Goal: Task Accomplishment & Management: Manage account settings

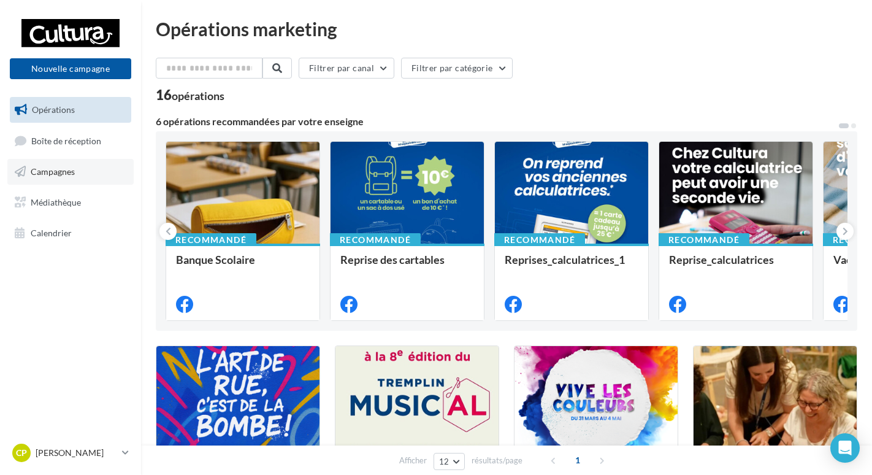
drag, startPoint x: 74, startPoint y: 178, endPoint x: 158, endPoint y: 160, distance: 86.5
click at [72, 178] on link "Campagnes" at bounding box center [70, 172] width 126 height 26
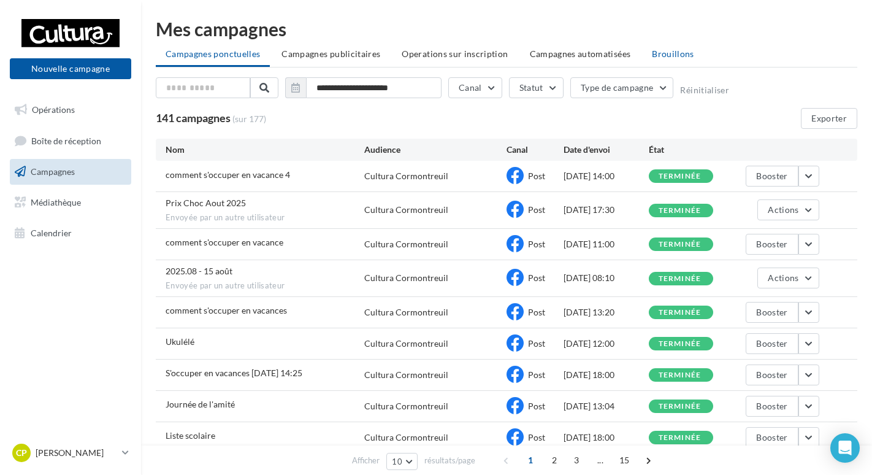
click at [672, 48] on span "Brouillons" at bounding box center [673, 53] width 42 height 10
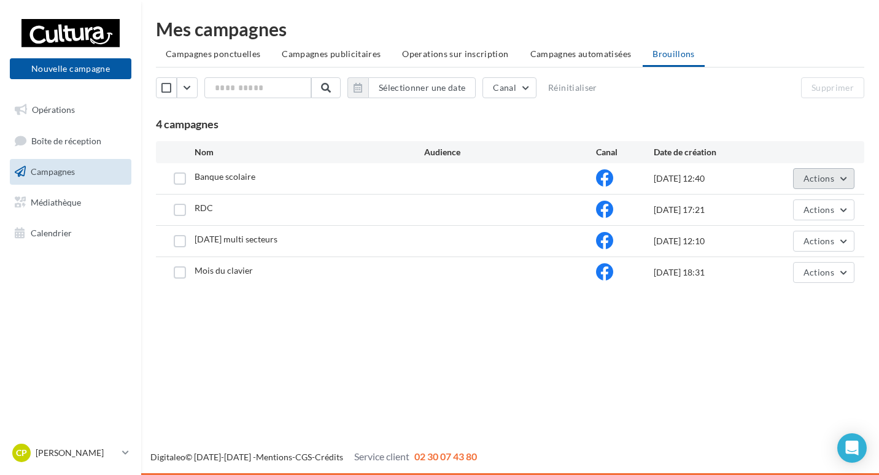
click at [828, 174] on span "Actions" at bounding box center [818, 178] width 31 height 10
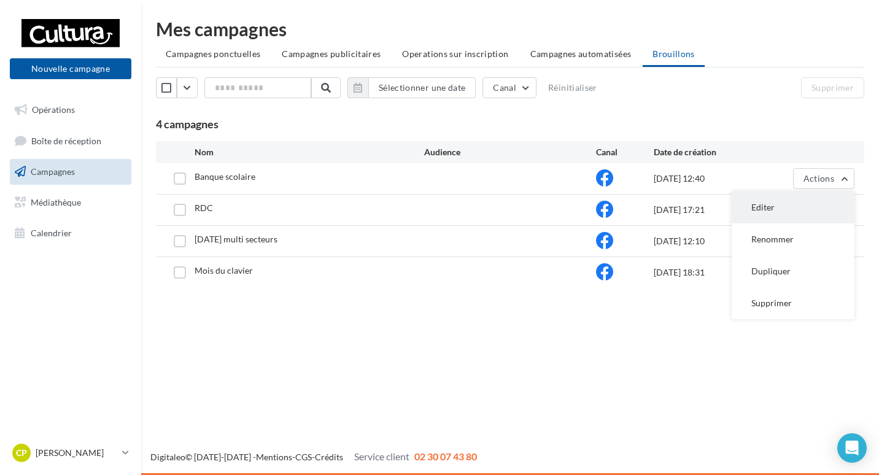
click at [779, 220] on button "Editer" at bounding box center [792, 207] width 123 height 32
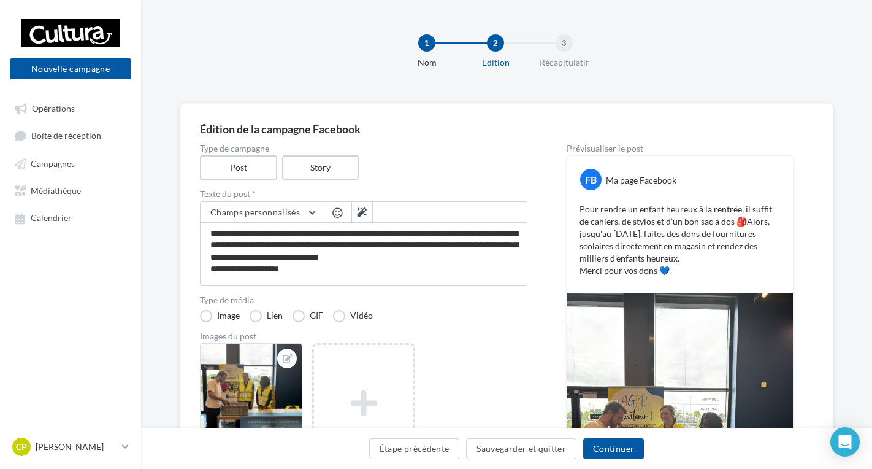
drag, startPoint x: 369, startPoint y: 161, endPoint x: 783, endPoint y: 59, distance: 426.5
click at [783, 59] on div "1 Nom 2 Edition 3 Récapitulatif" at bounding box center [526, 57] width 731 height 74
click at [75, 163] on link "Campagnes" at bounding box center [70, 163] width 126 height 22
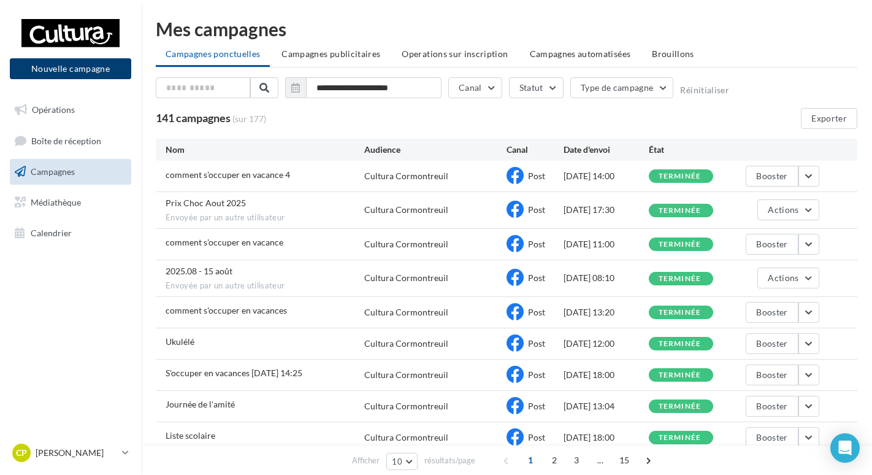
click at [67, 66] on button "Nouvelle campagne" at bounding box center [70, 68] width 121 height 21
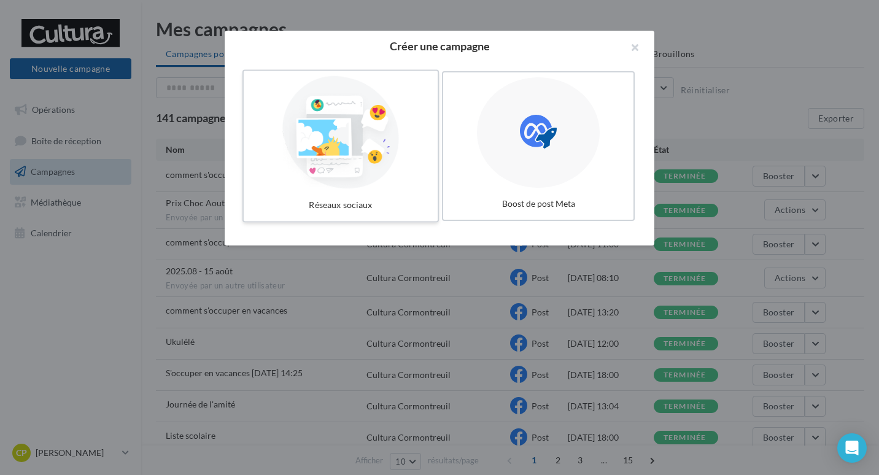
click at [320, 185] on div at bounding box center [340, 132] width 184 height 113
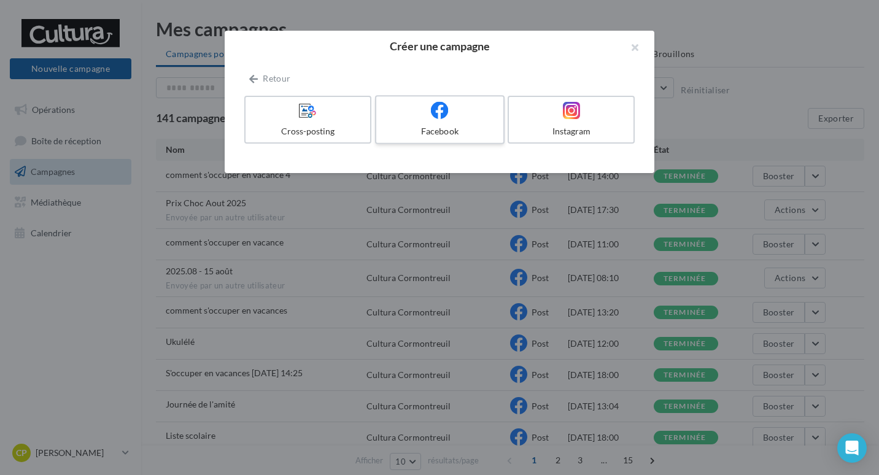
click at [411, 137] on div "Facebook" at bounding box center [439, 131] width 117 height 12
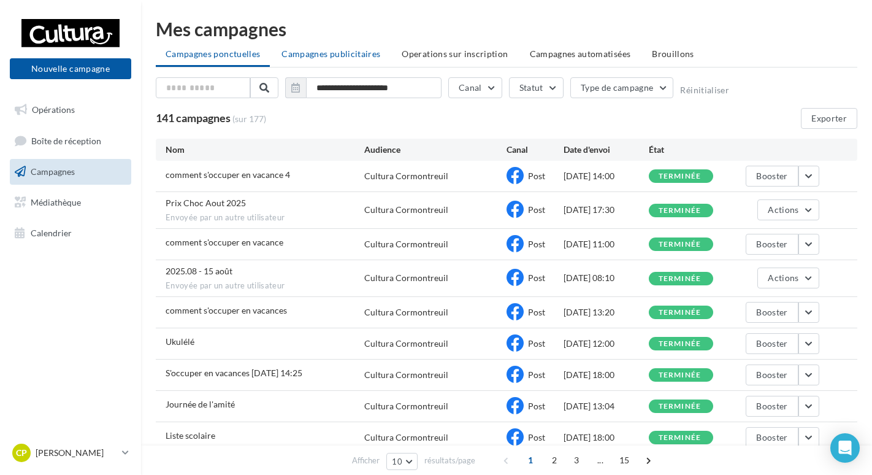
click at [333, 51] on span "Campagnes publicitaires" at bounding box center [331, 53] width 99 height 10
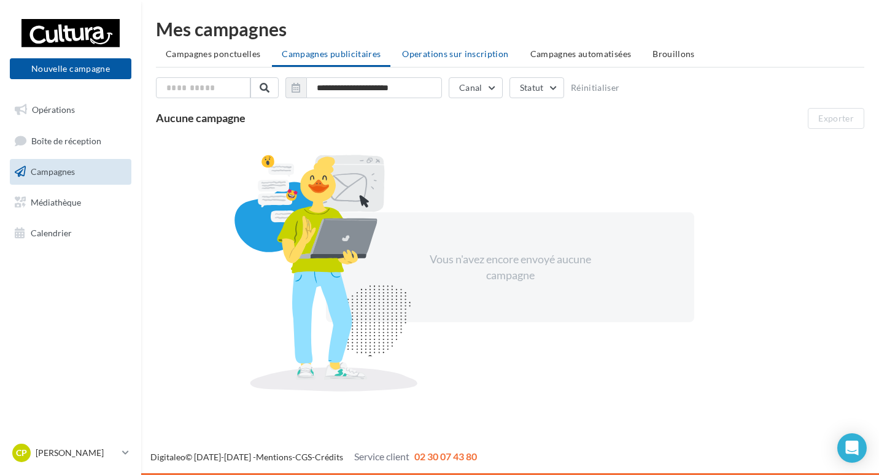
click at [431, 53] on span "Operations sur inscription" at bounding box center [455, 53] width 106 height 10
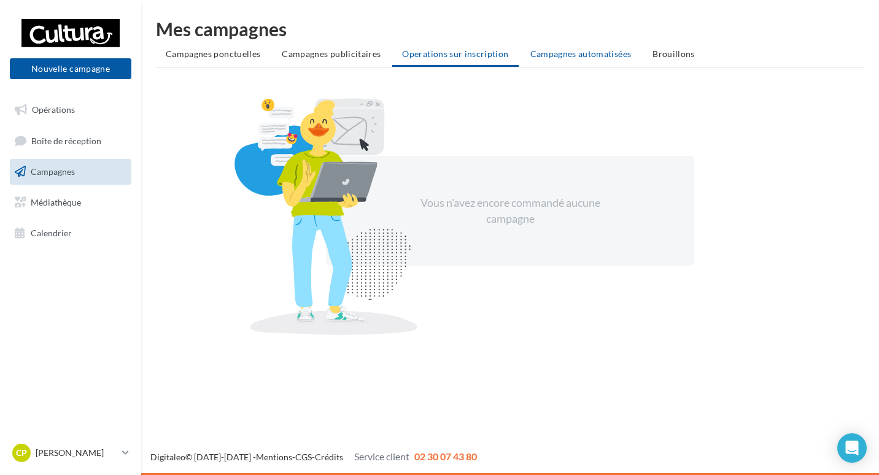
click at [568, 57] on span "Campagnes automatisées" at bounding box center [580, 53] width 101 height 10
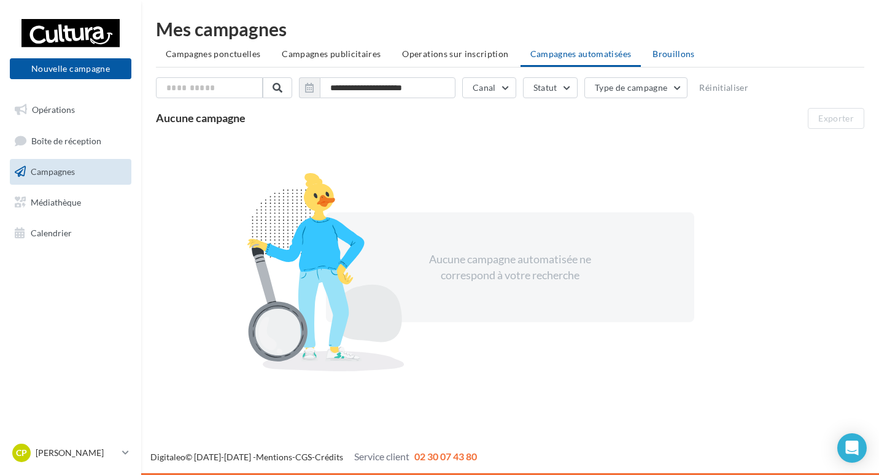
click at [674, 54] on span "Brouillons" at bounding box center [673, 53] width 42 height 10
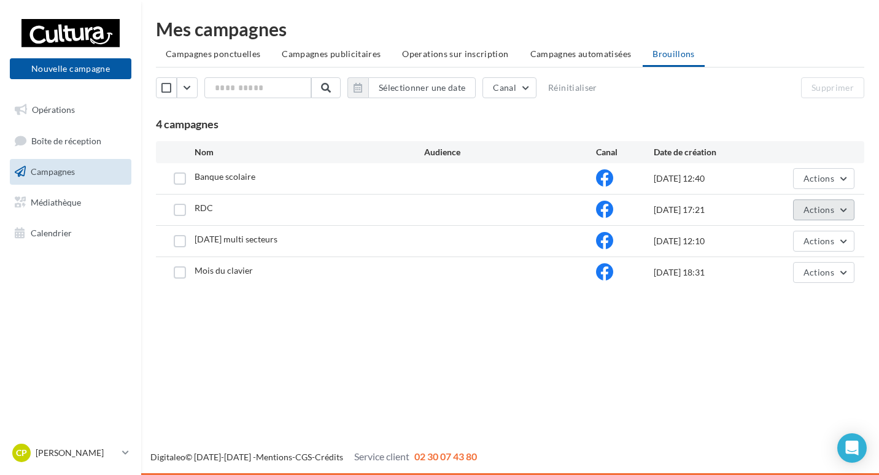
click at [822, 209] on span "Actions" at bounding box center [818, 209] width 31 height 10
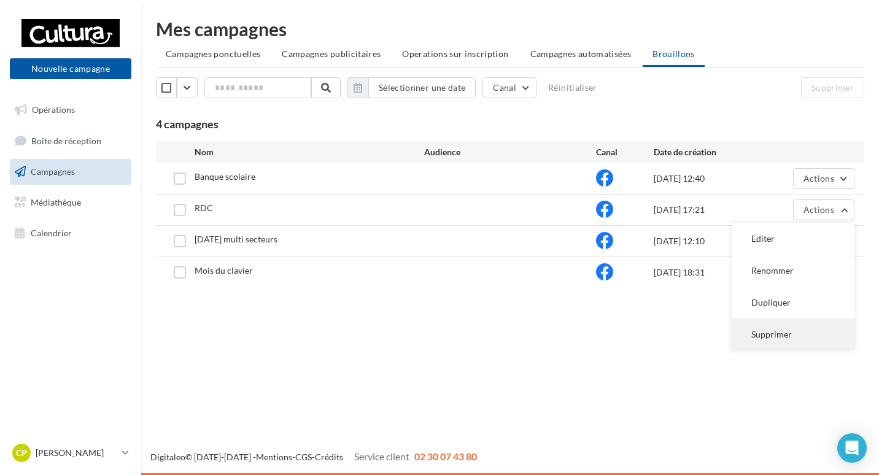
click at [788, 336] on button "Supprimer" at bounding box center [792, 334] width 123 height 32
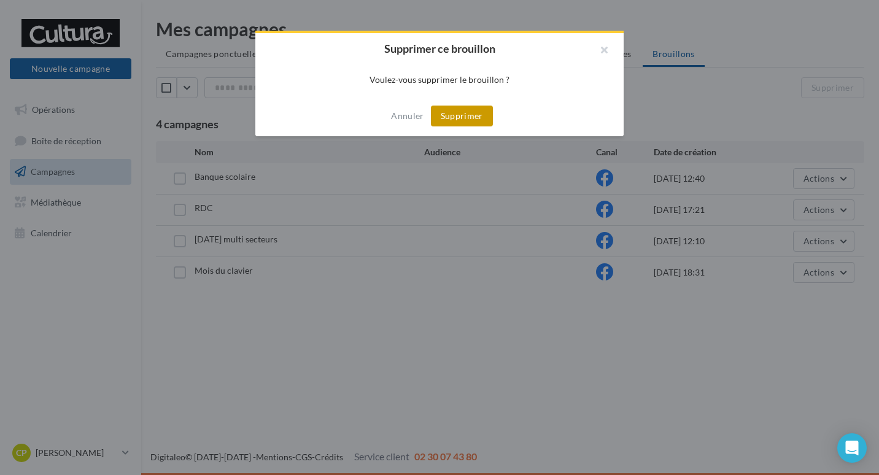
click at [444, 116] on button "Supprimer" at bounding box center [462, 116] width 62 height 21
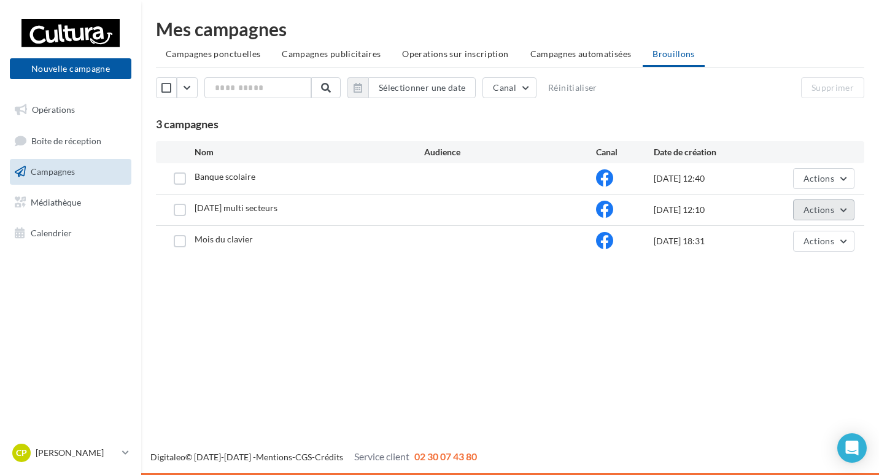
click at [822, 212] on span "Actions" at bounding box center [818, 209] width 31 height 10
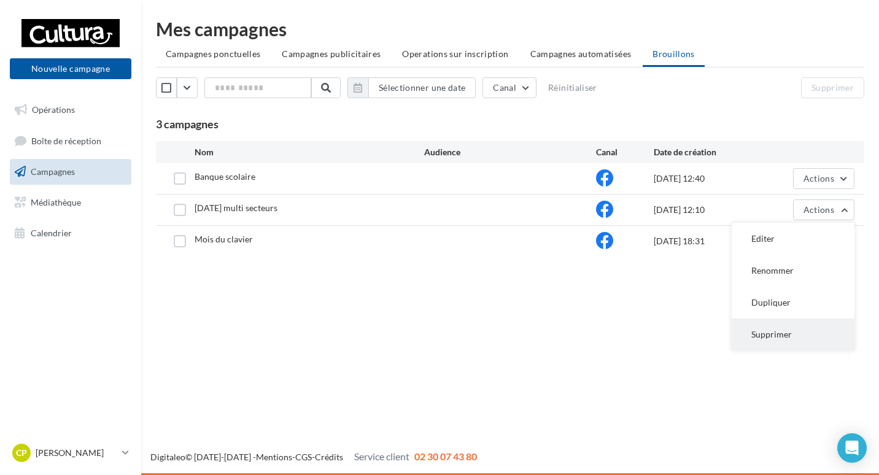
click at [799, 328] on button "Supprimer" at bounding box center [792, 334] width 123 height 32
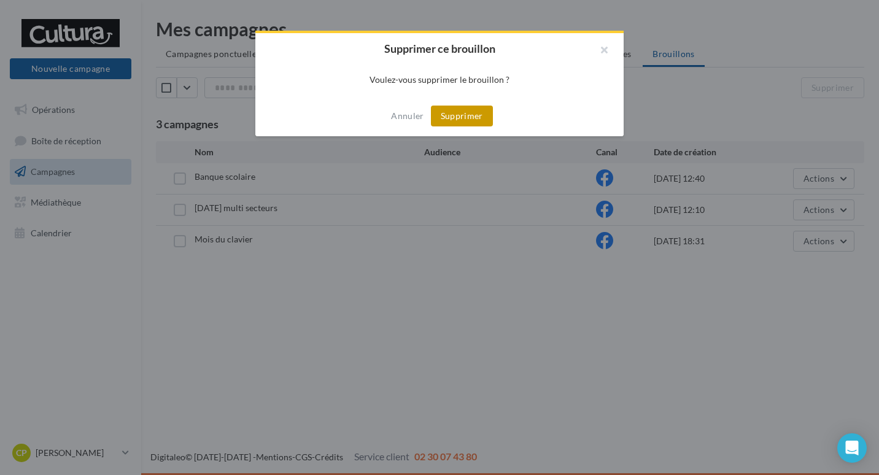
click at [453, 117] on button "Supprimer" at bounding box center [462, 116] width 62 height 21
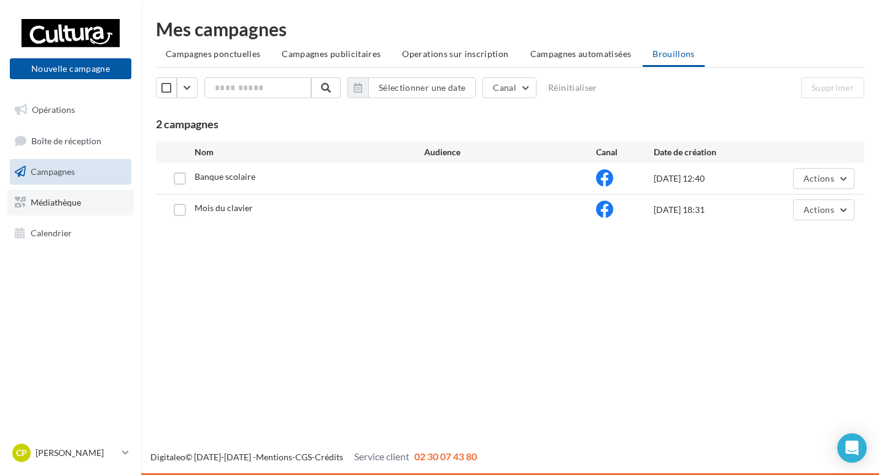
click at [60, 211] on link "Médiathèque" at bounding box center [70, 203] width 126 height 26
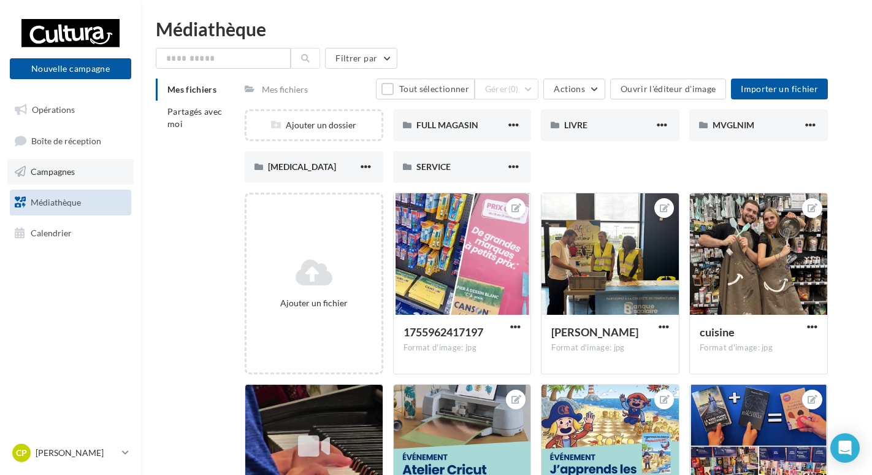
click at [58, 168] on span "Campagnes" at bounding box center [53, 171] width 44 height 10
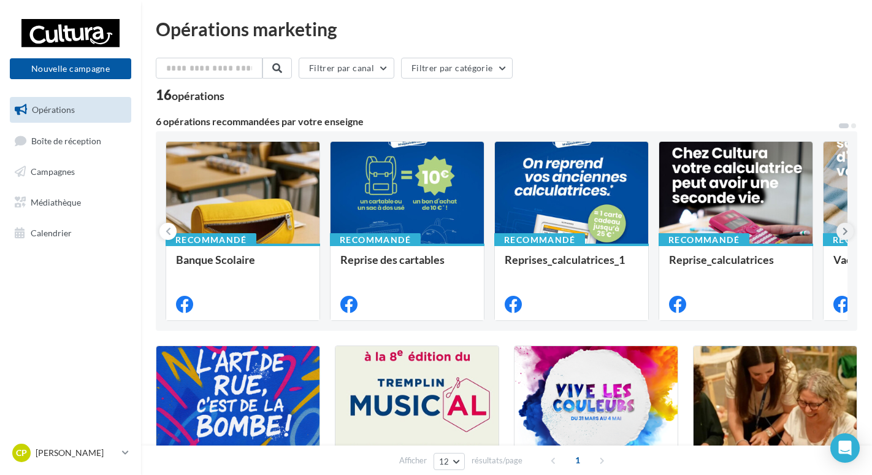
click at [845, 232] on icon at bounding box center [846, 231] width 6 height 12
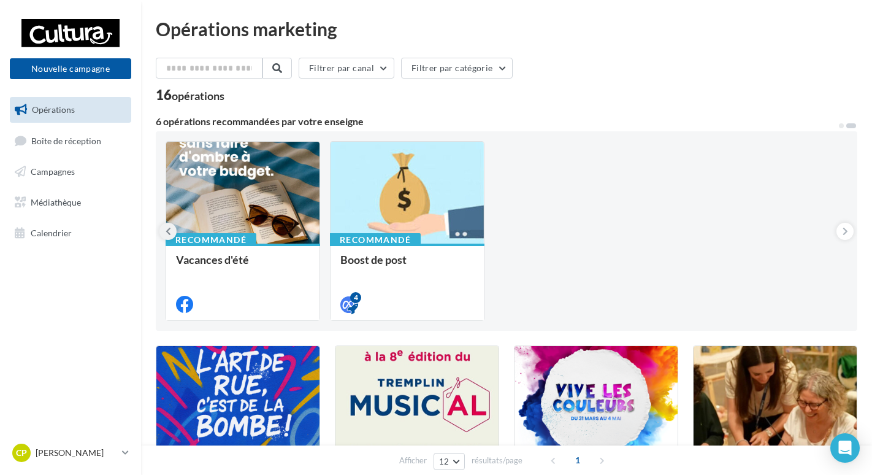
click at [164, 231] on button at bounding box center [168, 231] width 17 height 17
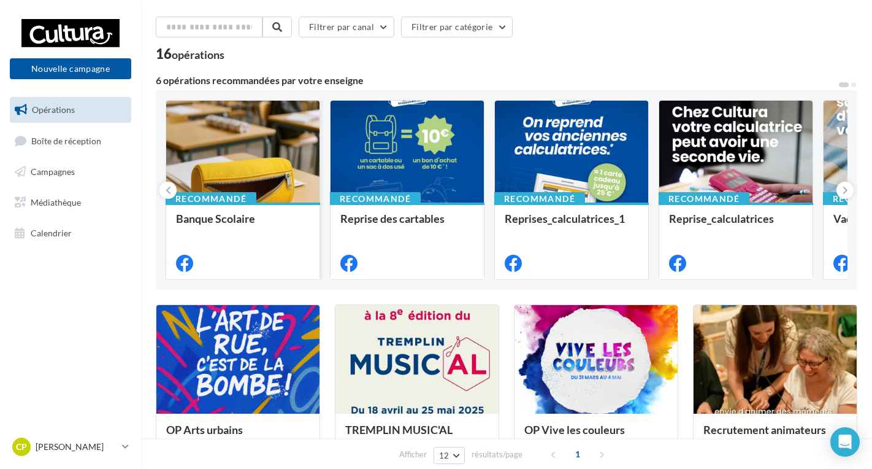
scroll to position [61, 0]
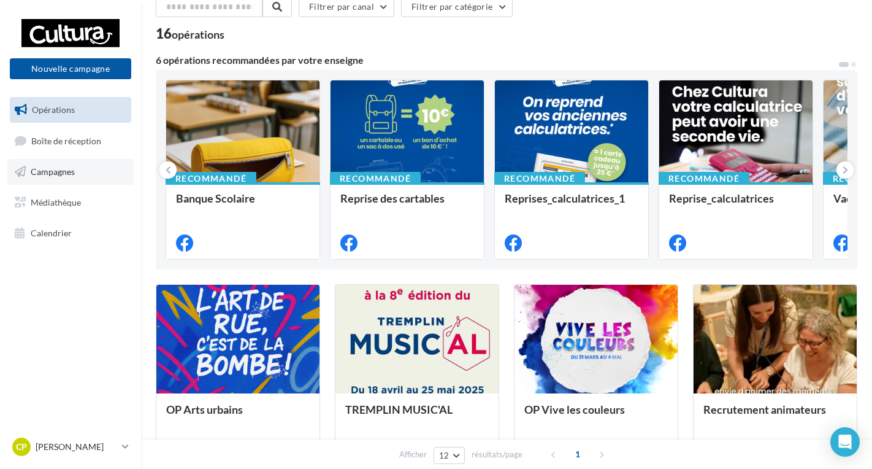
click at [79, 172] on link "Campagnes" at bounding box center [70, 172] width 126 height 26
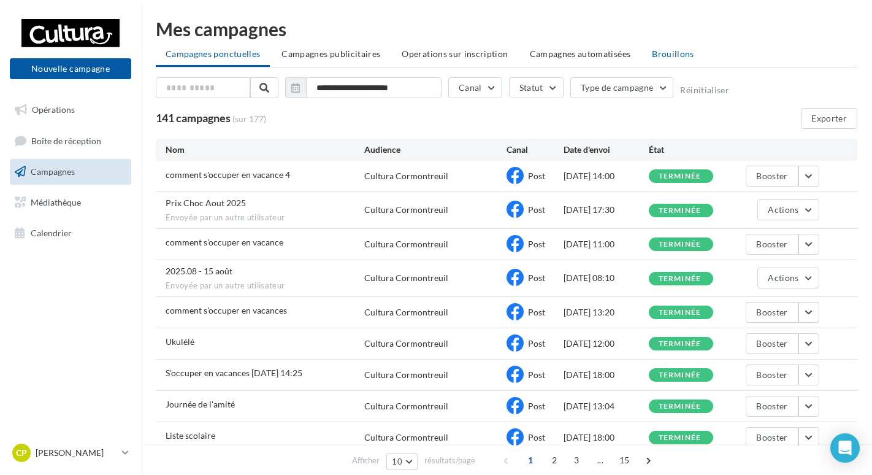
click at [652, 53] on span "Brouillons" at bounding box center [673, 53] width 42 height 10
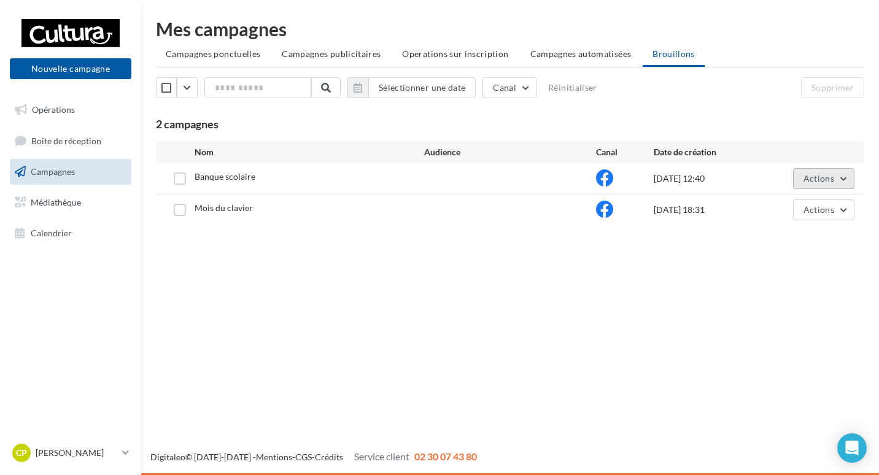
click at [807, 173] on span "Actions" at bounding box center [818, 178] width 31 height 10
click at [761, 201] on button "Editer" at bounding box center [792, 207] width 123 height 32
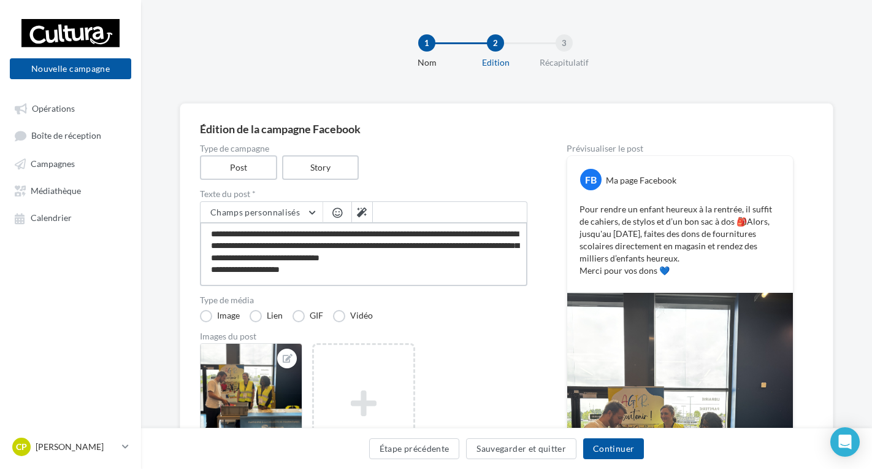
drag, startPoint x: 310, startPoint y: 277, endPoint x: 194, endPoint y: 229, distance: 125.1
click at [194, 229] on div "**********" at bounding box center [507, 371] width 654 height 537
paste textarea
type textarea "**********"
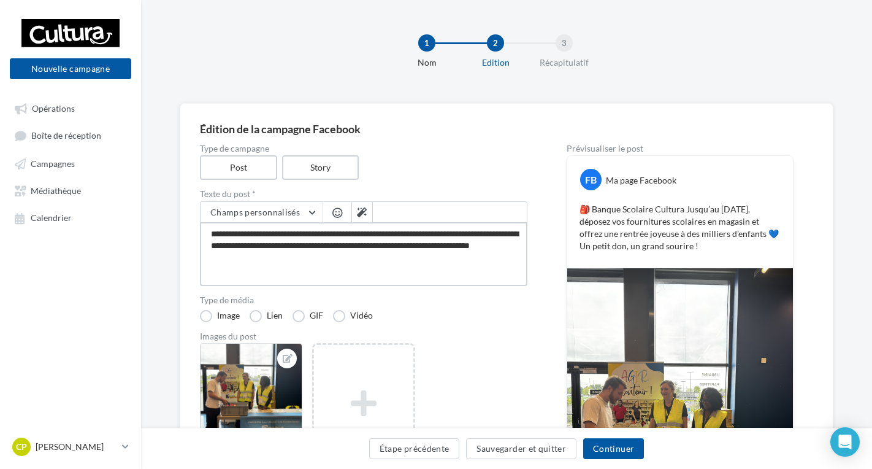
drag, startPoint x: 222, startPoint y: 231, endPoint x: 188, endPoint y: 229, distance: 34.4
click at [190, 233] on div "**********" at bounding box center [507, 359] width 654 height 513
type textarea "**********"
drag, startPoint x: 312, startPoint y: 261, endPoint x: 210, endPoint y: 220, distance: 109.8
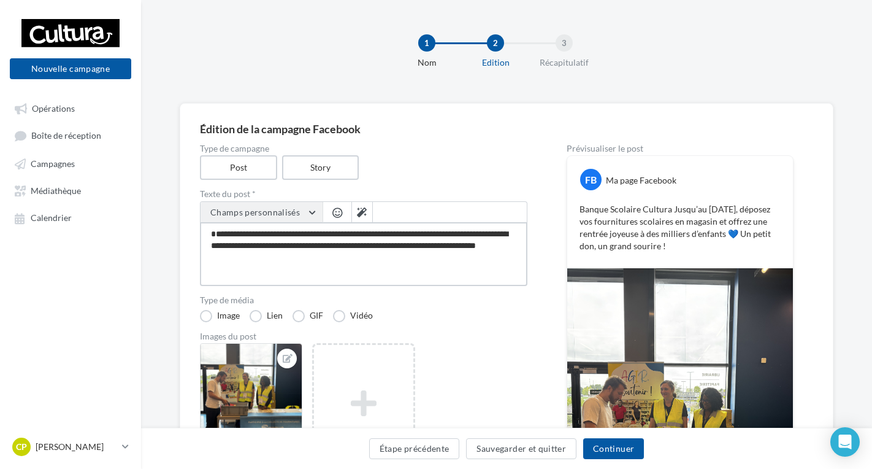
click at [210, 220] on div "**********" at bounding box center [364, 243] width 328 height 85
paste textarea "**********"
type textarea "**********"
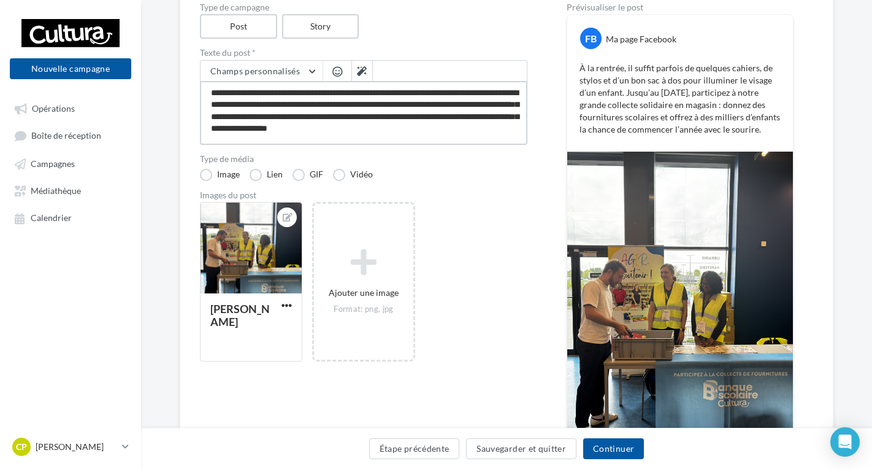
scroll to position [61, 0]
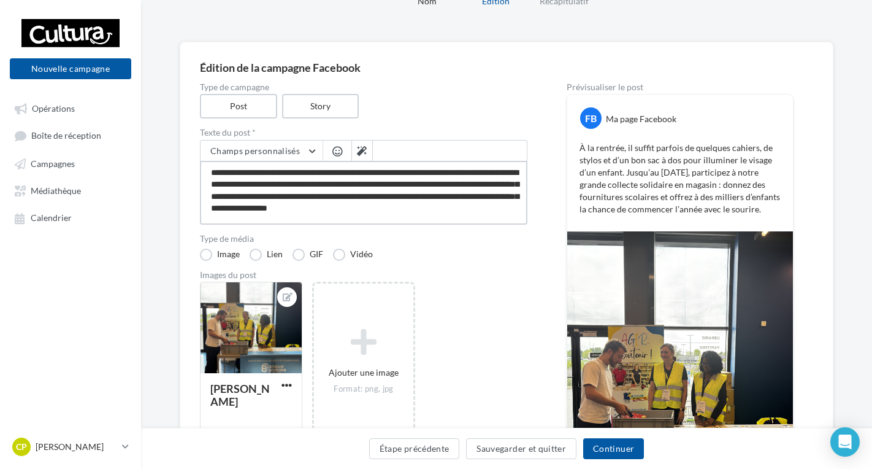
type textarea "**********"
paste textarea "**"
type textarea "**********"
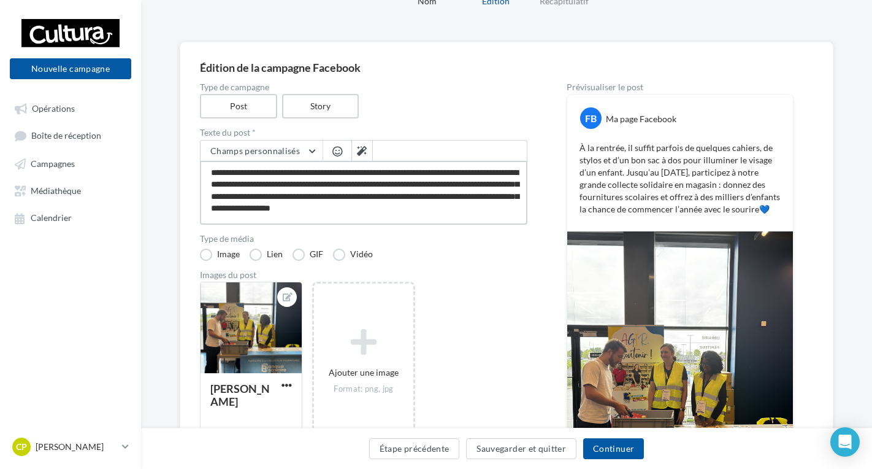
type textarea "**********"
click at [554, 453] on button "Sauvegarder et quitter" at bounding box center [521, 448] width 110 height 21
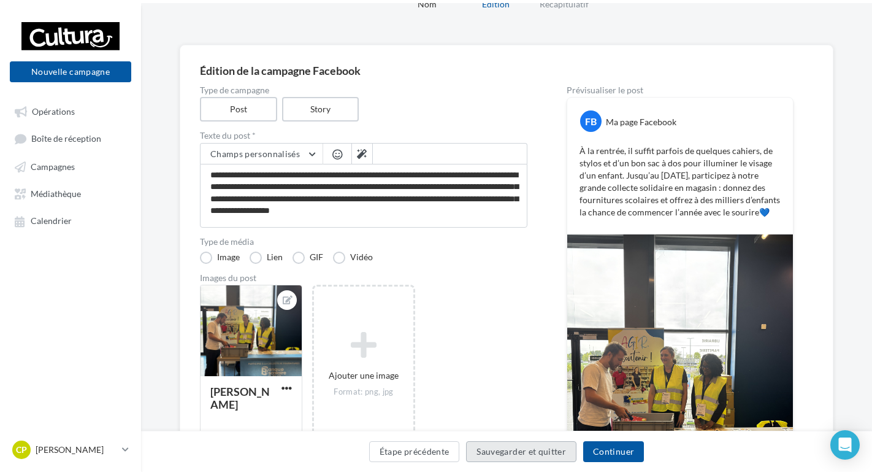
scroll to position [20, 0]
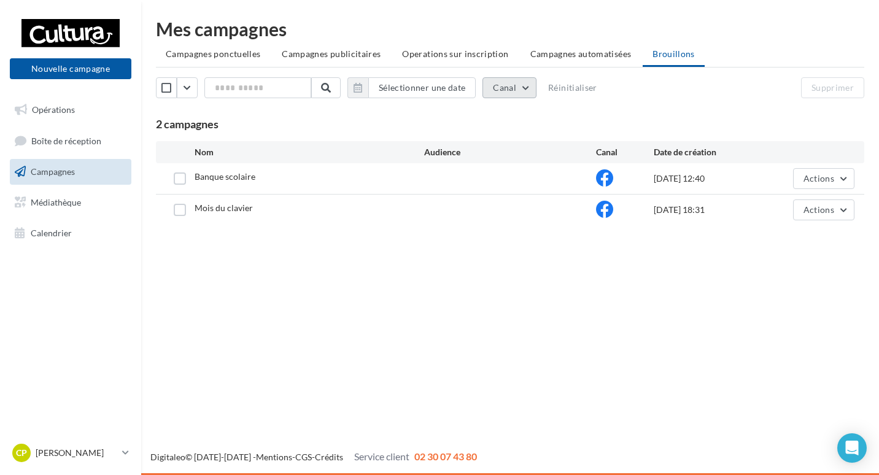
click at [512, 83] on button "Canal" at bounding box center [509, 87] width 54 height 21
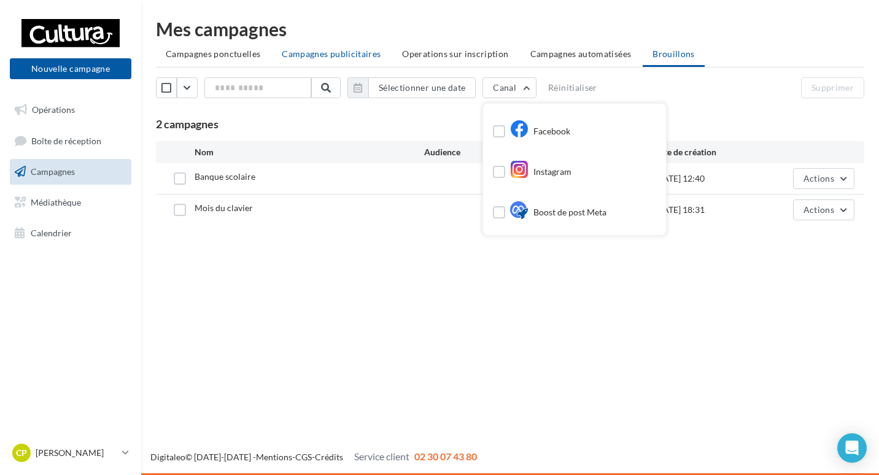
click at [314, 58] on span "Campagnes publicitaires" at bounding box center [331, 53] width 99 height 10
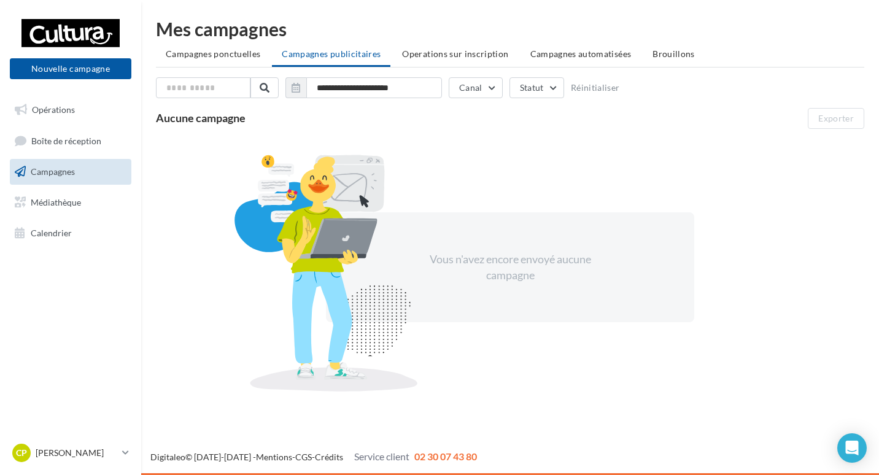
drag, startPoint x: 227, startPoint y: 52, endPoint x: 263, endPoint y: 74, distance: 42.1
click at [239, 58] on span "Campagnes ponctuelles" at bounding box center [213, 53] width 94 height 10
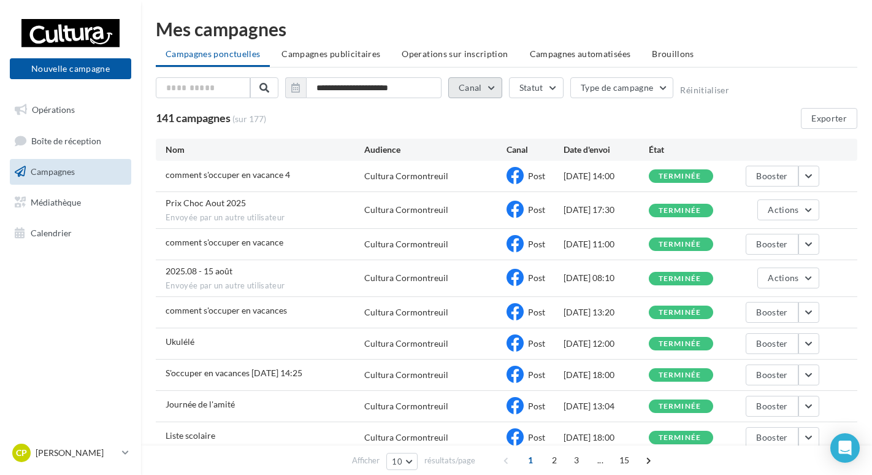
click at [485, 87] on button "Canal" at bounding box center [476, 87] width 54 height 21
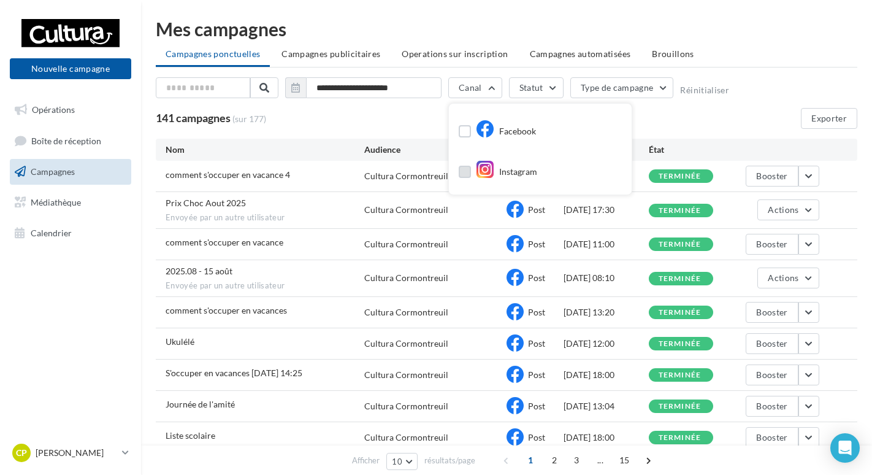
click at [500, 170] on div "Instagram" at bounding box center [506, 172] width 61 height 18
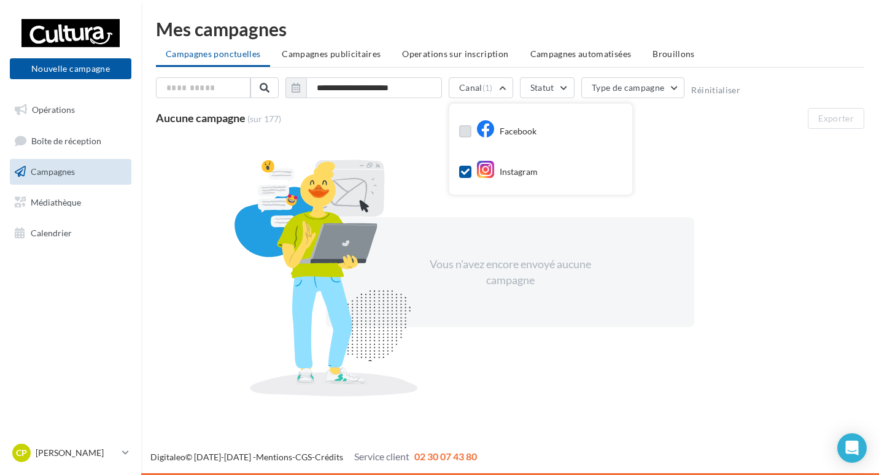
click at [506, 127] on div "Facebook" at bounding box center [506, 132] width 60 height 18
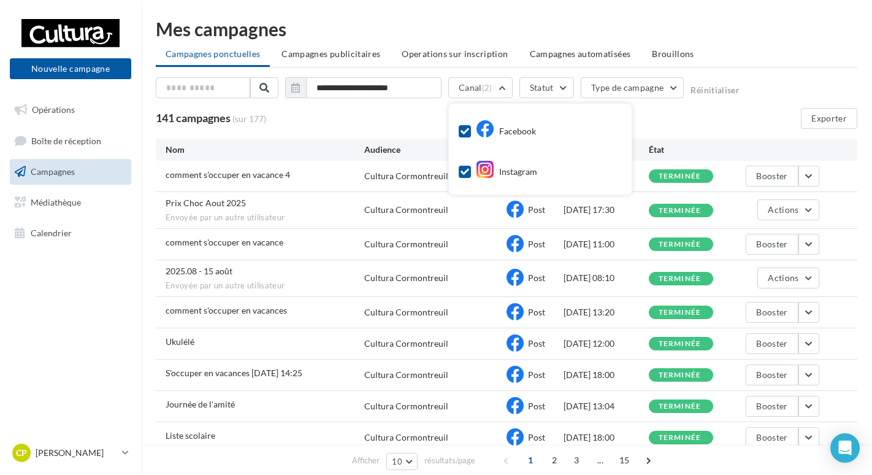
click at [401, 106] on div "**********" at bounding box center [507, 103] width 702 height 52
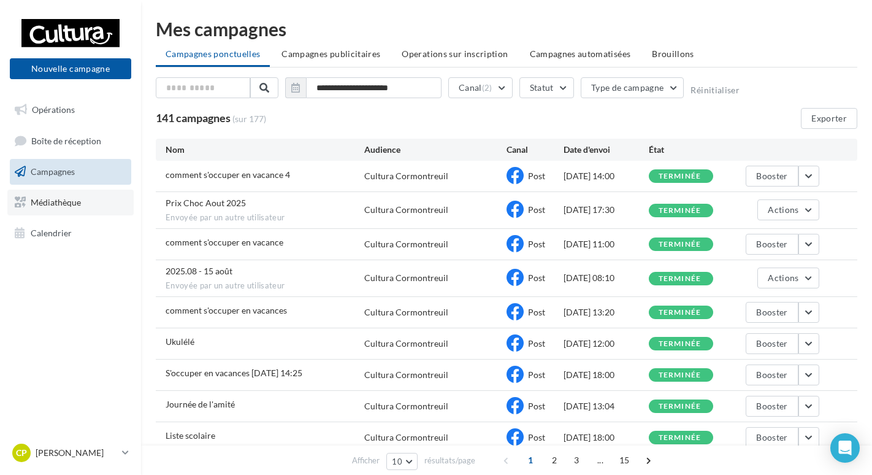
click at [75, 206] on span "Médiathèque" at bounding box center [56, 202] width 50 height 10
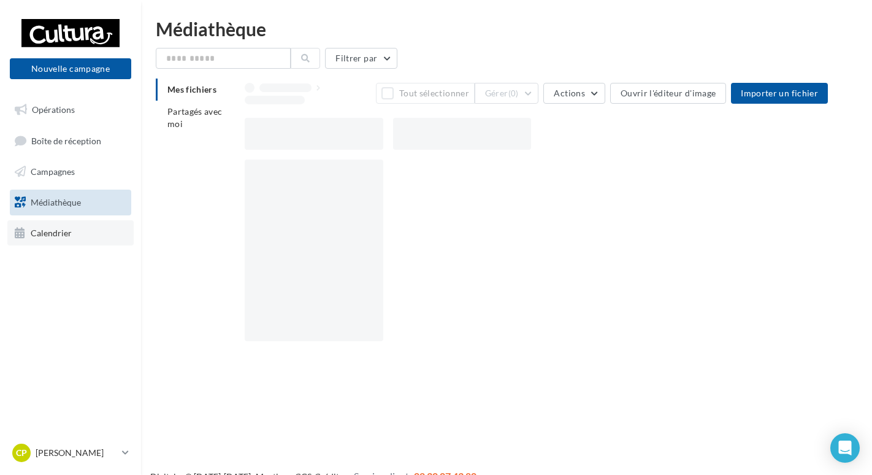
click at [85, 231] on link "Calendrier" at bounding box center [70, 233] width 126 height 26
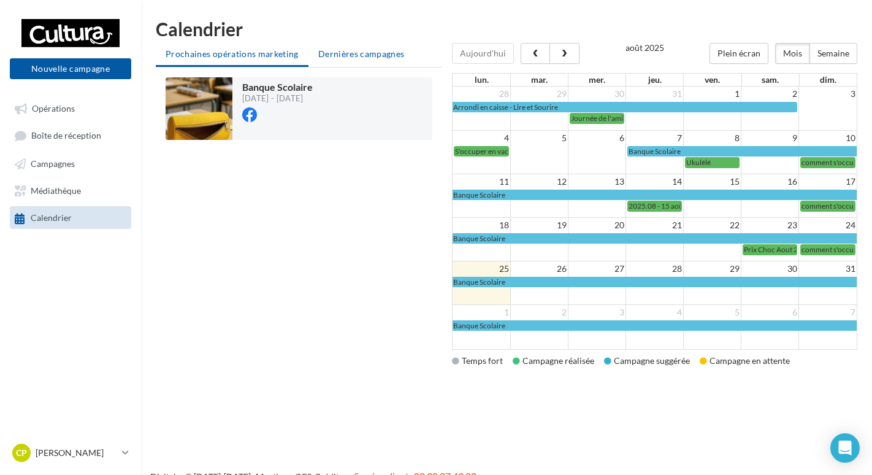
click at [347, 58] on span "Dernières campagnes" at bounding box center [361, 53] width 87 height 10
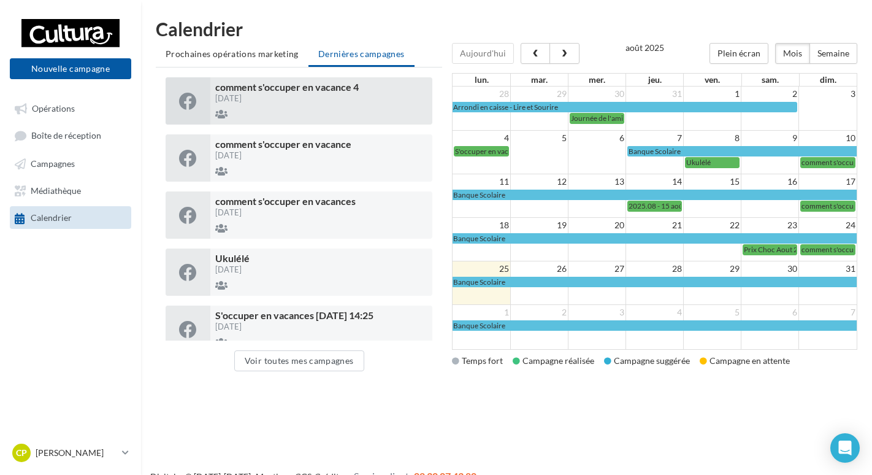
click at [374, 93] on div "comment s'occuper en vacance 4 24/08/2025" at bounding box center [321, 100] width 223 height 47
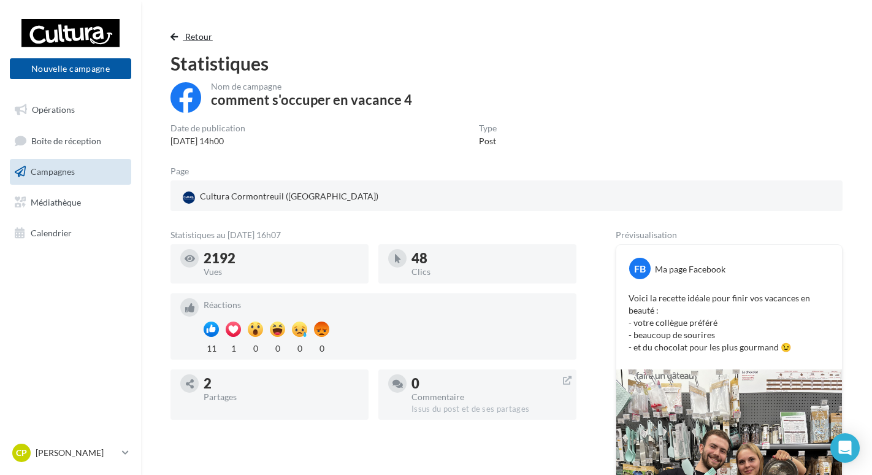
click at [204, 33] on span "Retour" at bounding box center [199, 36] width 28 height 10
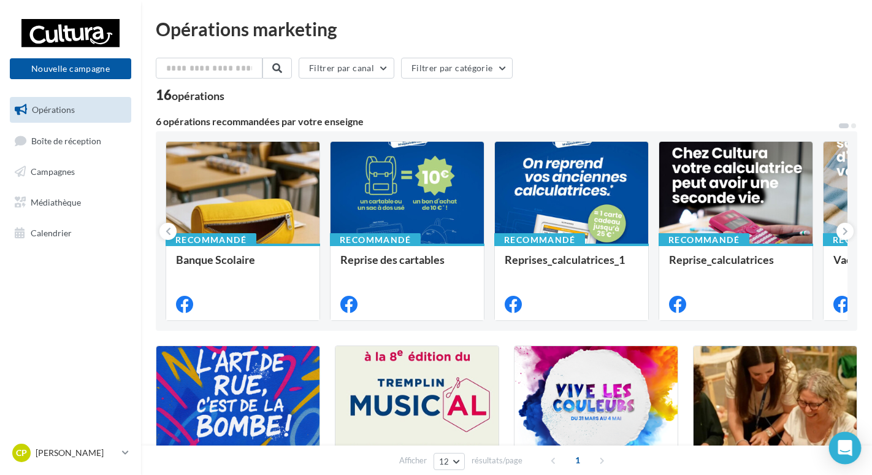
click at [842, 445] on icon "Open Intercom Messenger" at bounding box center [845, 448] width 14 height 16
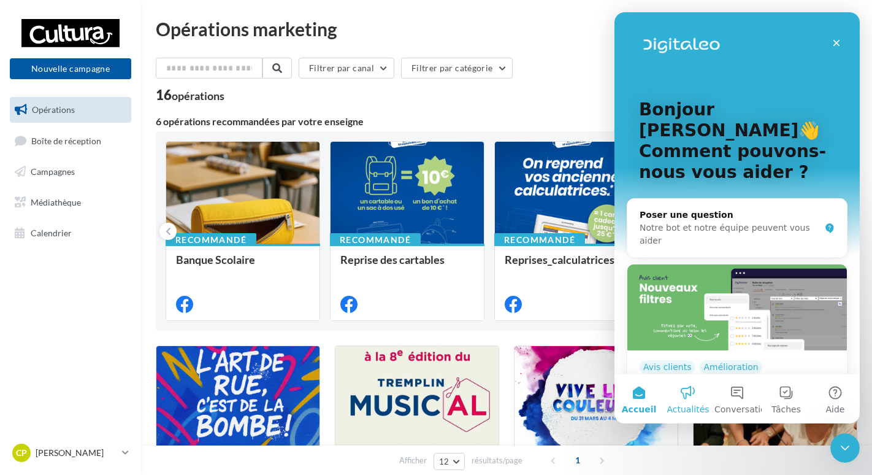
click at [707, 404] on button "Actualités" at bounding box center [688, 398] width 49 height 49
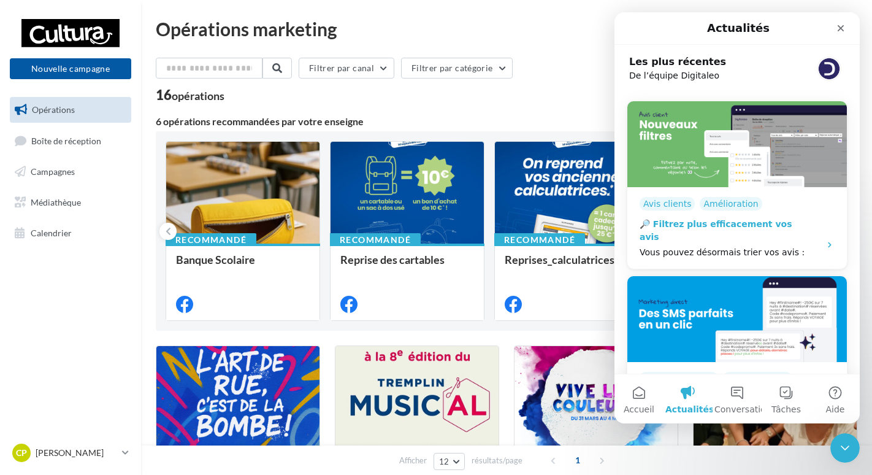
click at [798, 226] on div "🔎 Filtrez plus efficacement vos avis" at bounding box center [726, 231] width 173 height 26
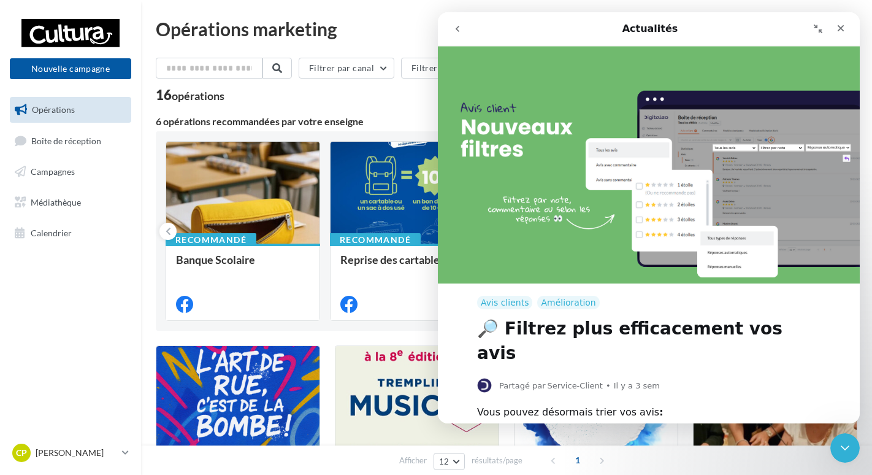
scroll to position [131, 0]
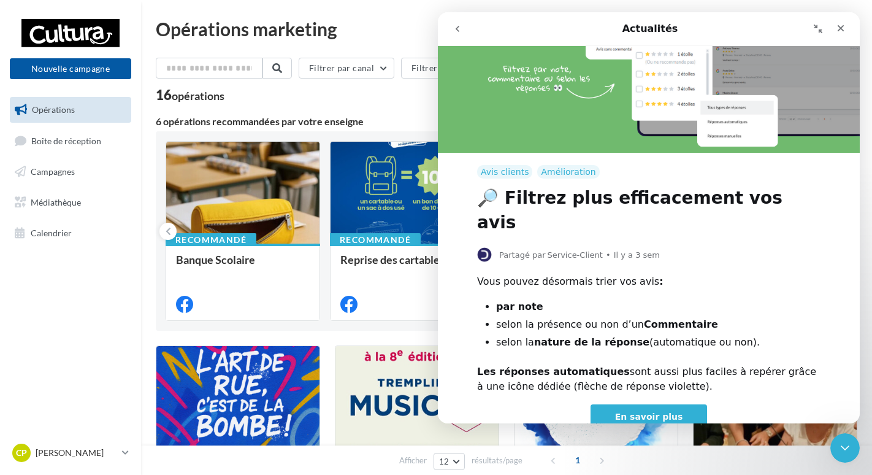
click at [664, 412] on span "En savoir plus" at bounding box center [649, 417] width 68 height 10
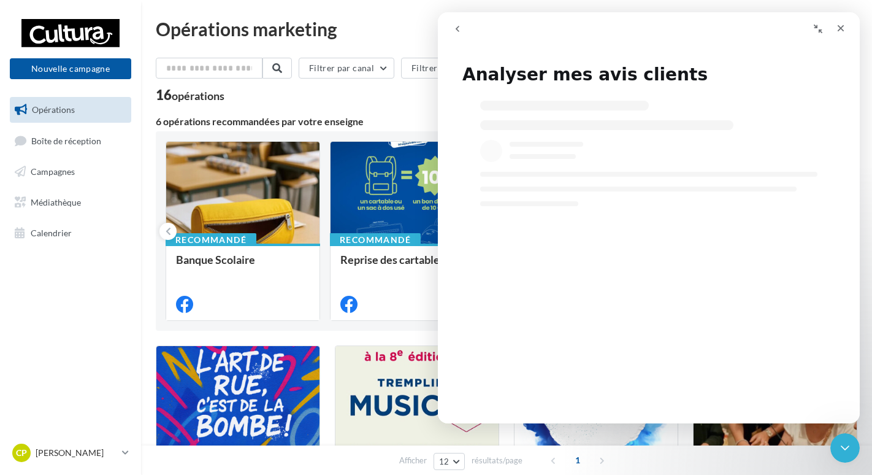
select select "**"
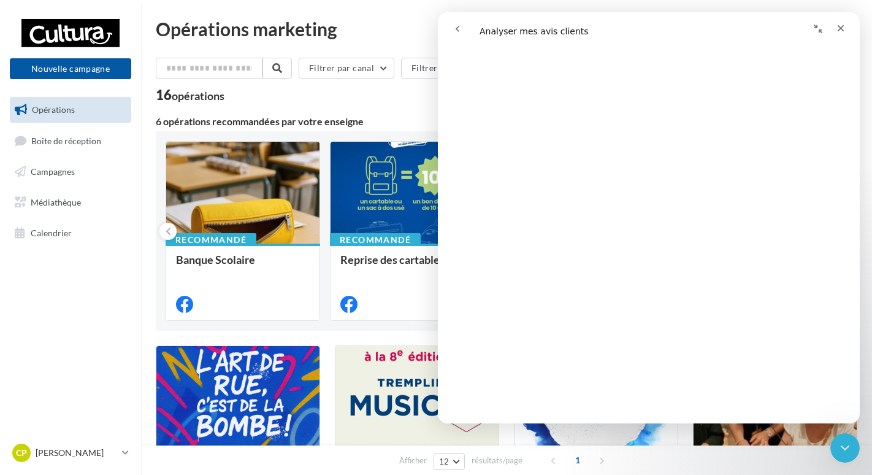
scroll to position [1963, 0]
click at [833, 26] on div "Fermer" at bounding box center [841, 28] width 22 height 22
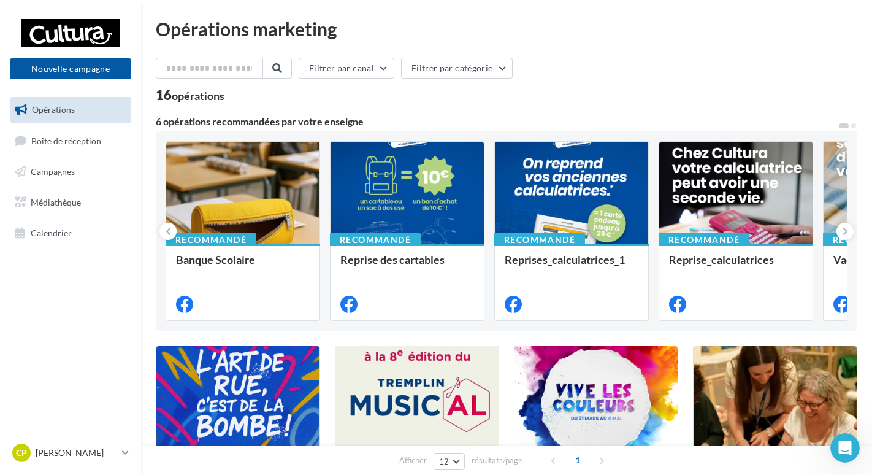
scroll to position [0, 0]
click at [837, 449] on icon "Ouvrir le Messenger Intercom" at bounding box center [844, 446] width 20 height 20
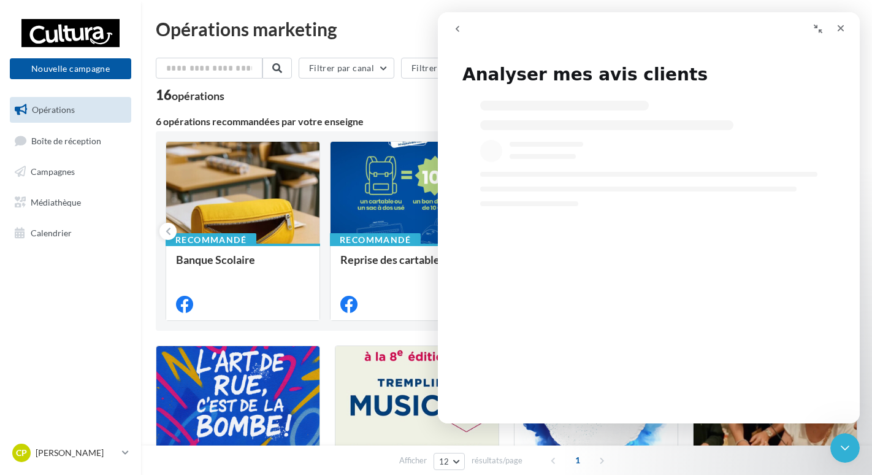
select select "**"
click at [458, 28] on icon "go back" at bounding box center [458, 29] width 4 height 6
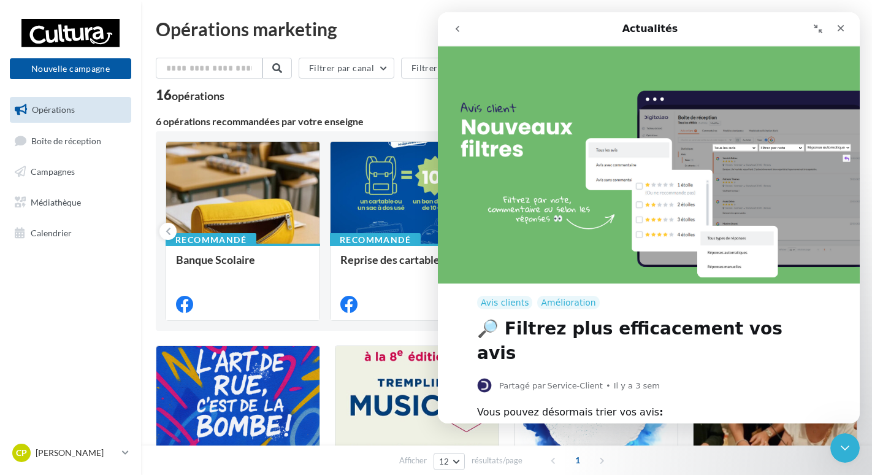
scroll to position [131, 0]
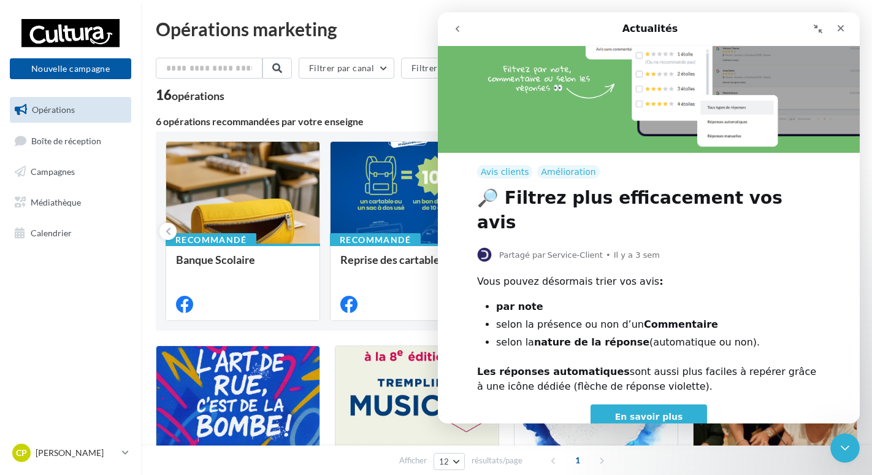
click at [462, 31] on icon "go back" at bounding box center [458, 29] width 10 height 10
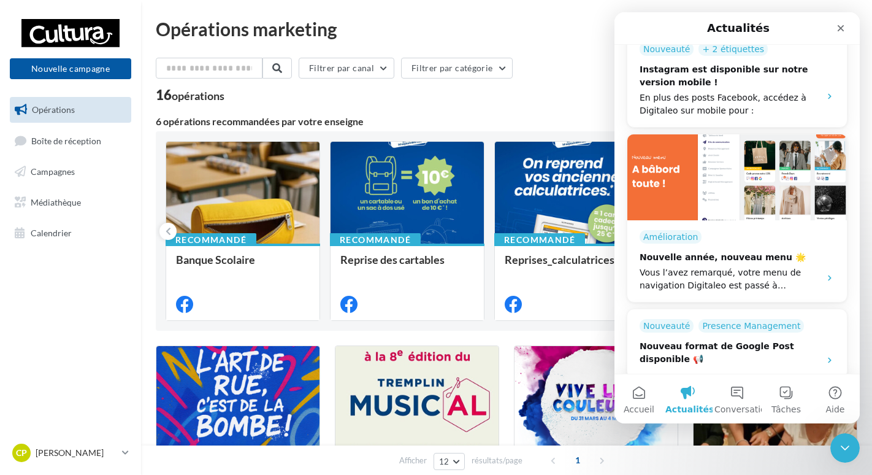
scroll to position [1104, 0]
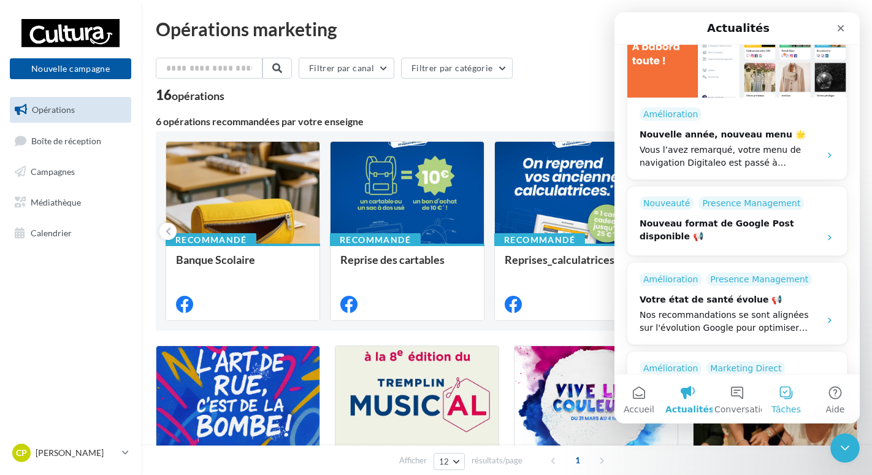
click at [779, 387] on button "Tâches" at bounding box center [786, 398] width 49 height 49
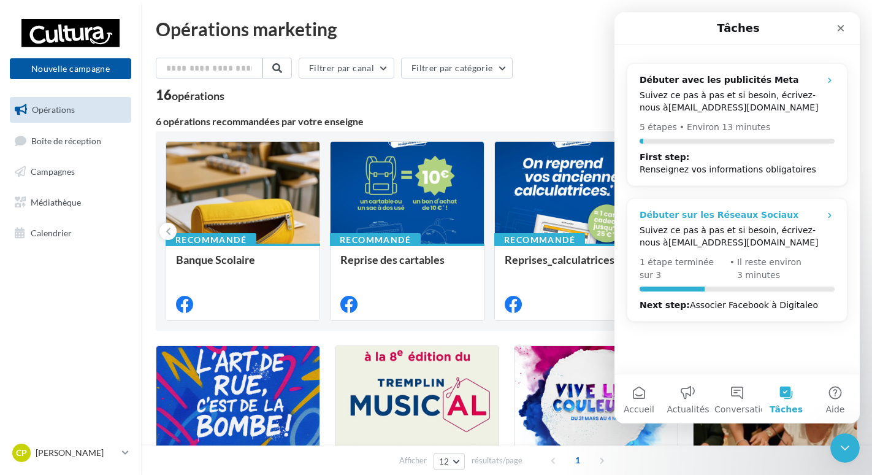
click at [814, 230] on div "Suivez ce pas à pas et si besoin, écrivez-nous à [EMAIL_ADDRESS][DOMAIN_NAME]" at bounding box center [737, 236] width 195 height 25
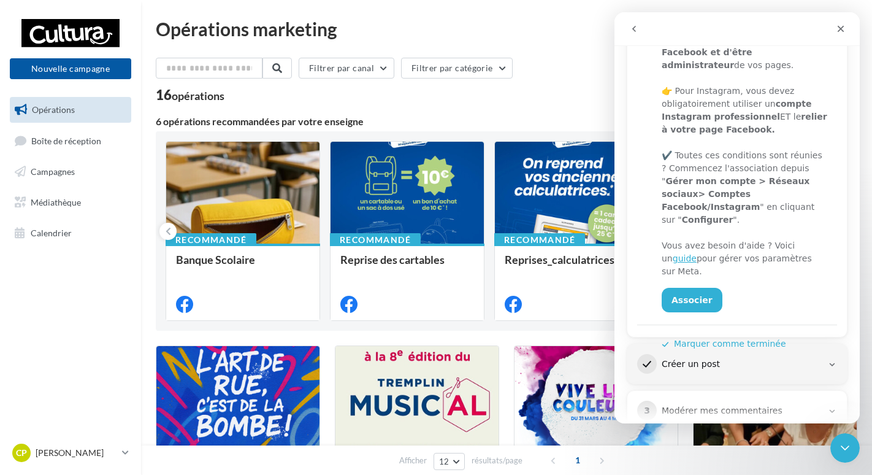
scroll to position [240, 0]
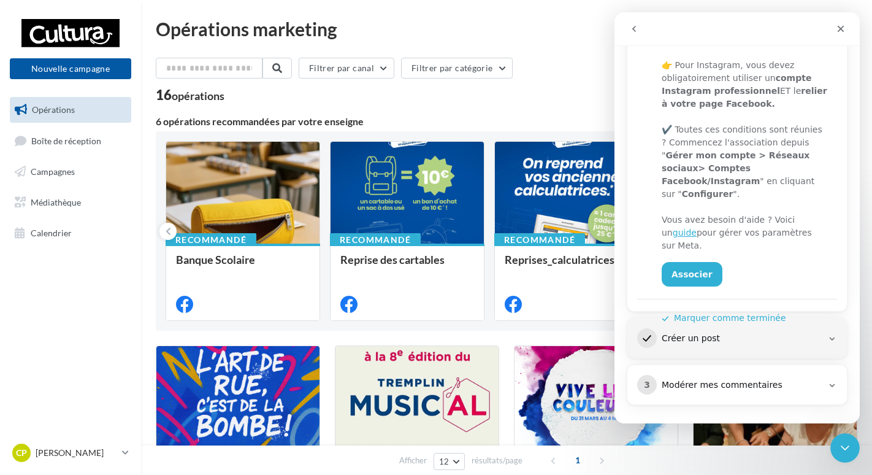
click at [739, 336] on div "Créer un post" at bounding box center [742, 339] width 161 height 12
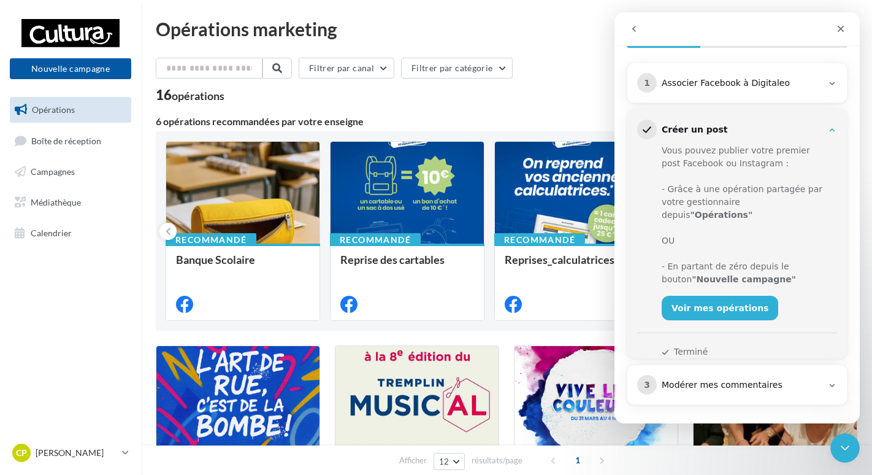
scroll to position [150, 0]
click at [737, 302] on link "Voir mes opérations" at bounding box center [720, 308] width 117 height 25
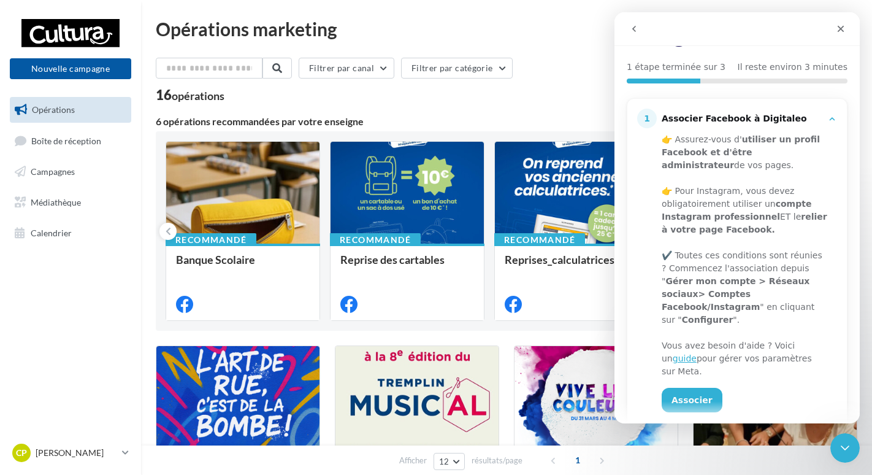
scroll to position [184, 0]
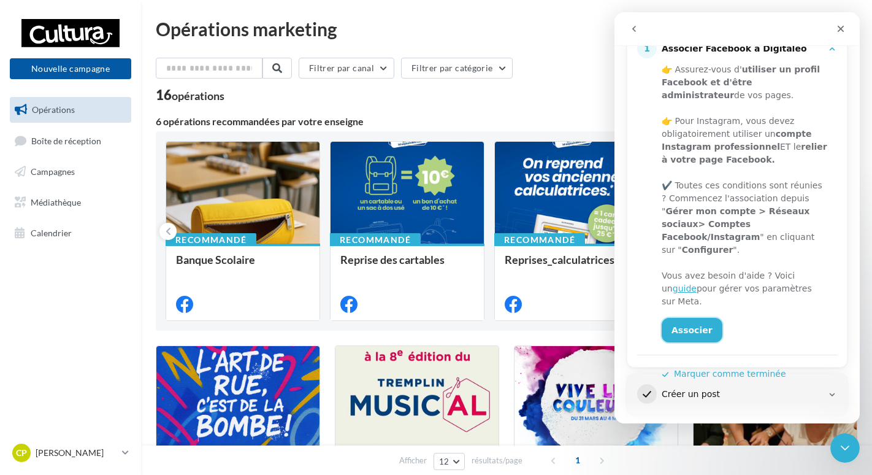
click at [695, 318] on link "Associer" at bounding box center [692, 330] width 61 height 25
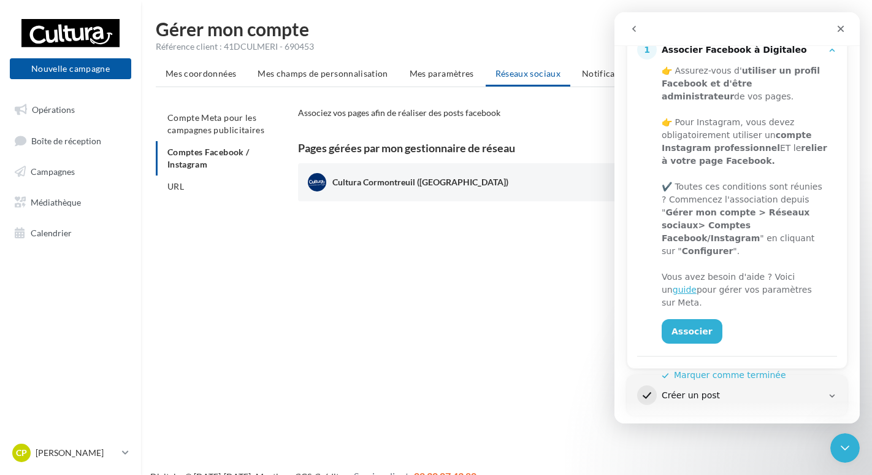
scroll to position [184, 0]
click at [699, 368] on button "Marquer comme terminée" at bounding box center [724, 374] width 125 height 13
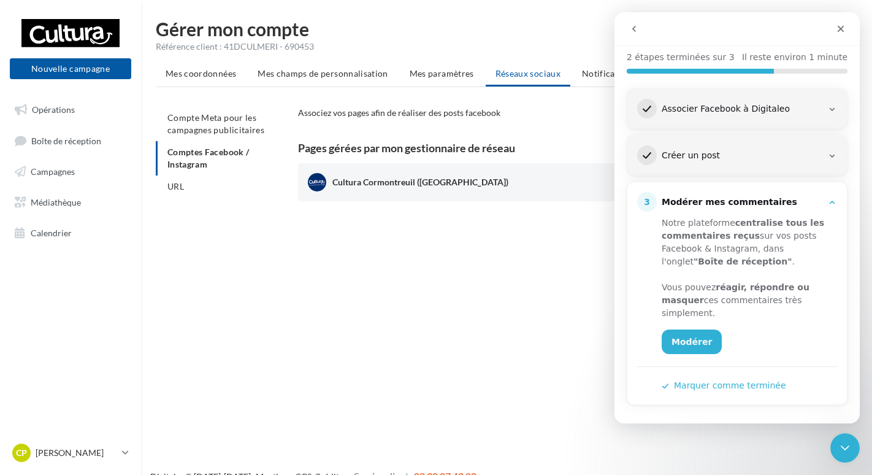
scroll to position [124, 0]
click at [741, 380] on button "Marquer comme terminée" at bounding box center [724, 385] width 125 height 13
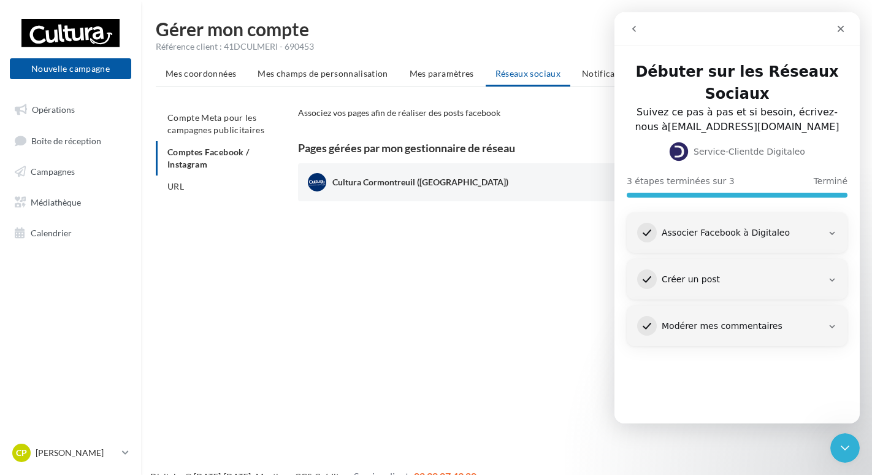
scroll to position [0, 0]
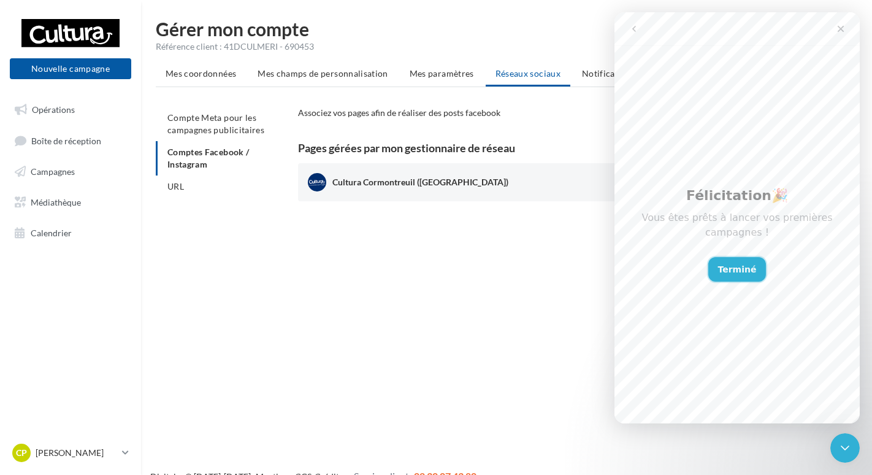
click at [734, 266] on button "Terminé" at bounding box center [738, 269] width 58 height 25
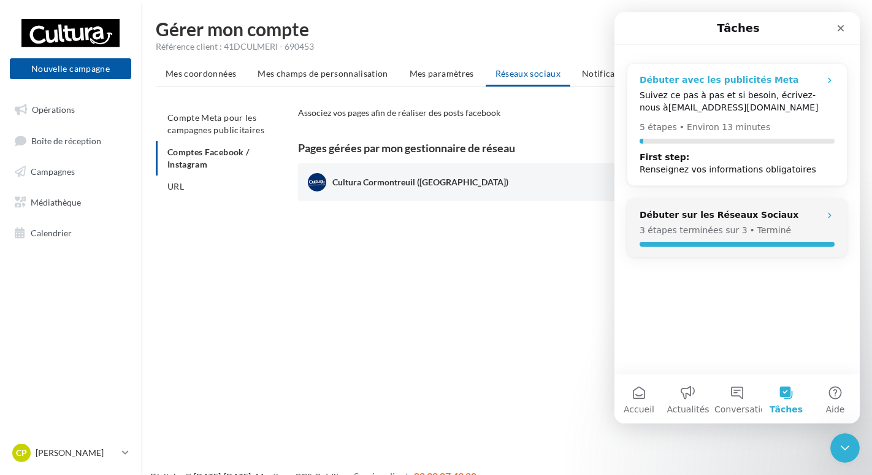
click at [764, 170] on div "Renseignez vos informations obligatoires" at bounding box center [728, 169] width 177 height 12
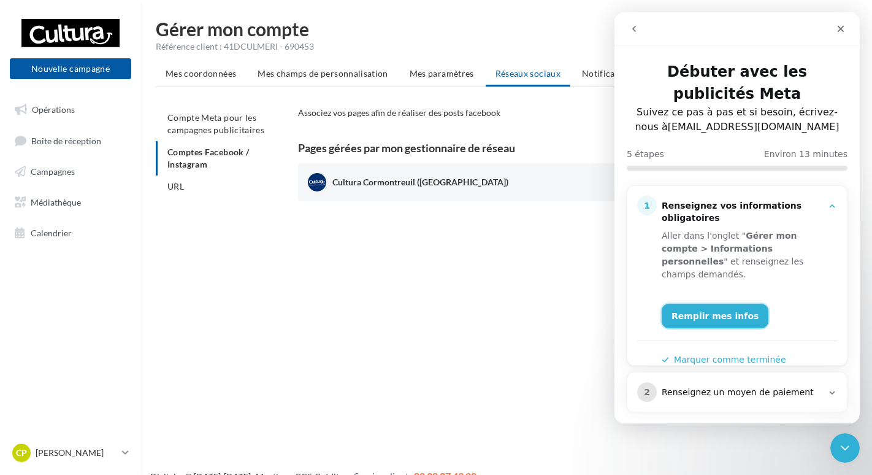
click at [722, 311] on link "Remplir mes infos" at bounding box center [715, 316] width 107 height 25
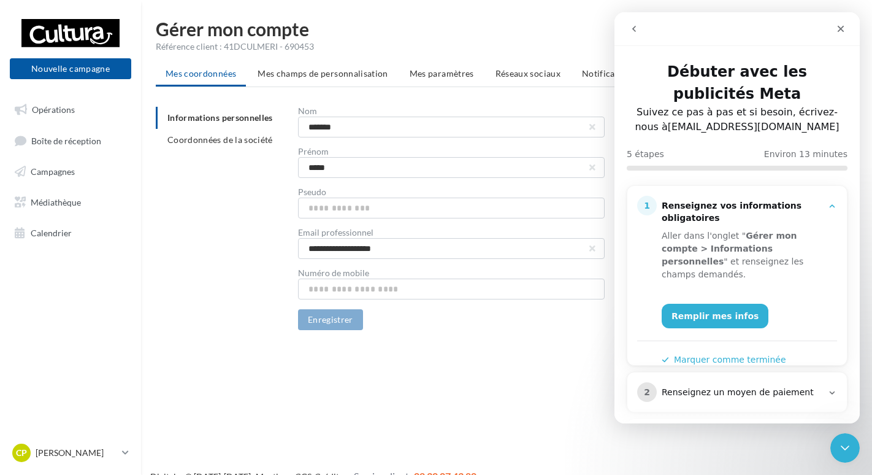
click at [410, 323] on div "**********" at bounding box center [451, 218] width 307 height 223
click at [742, 353] on button "Marquer comme terminée" at bounding box center [724, 359] width 125 height 13
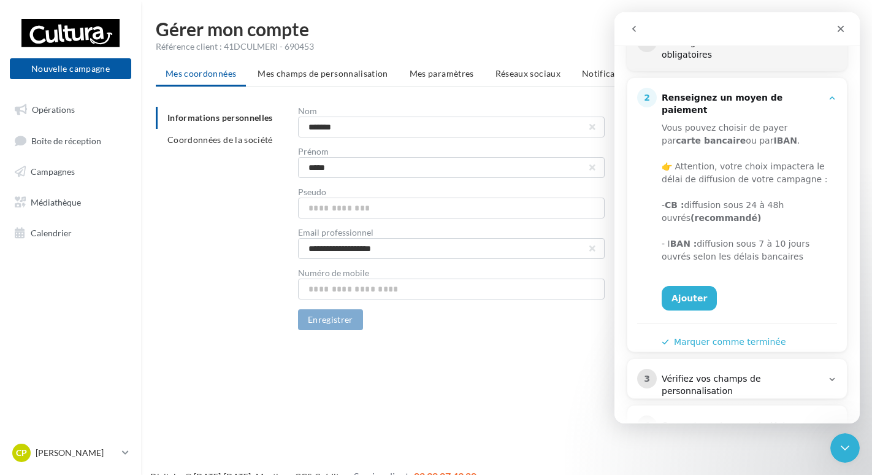
scroll to position [184, 0]
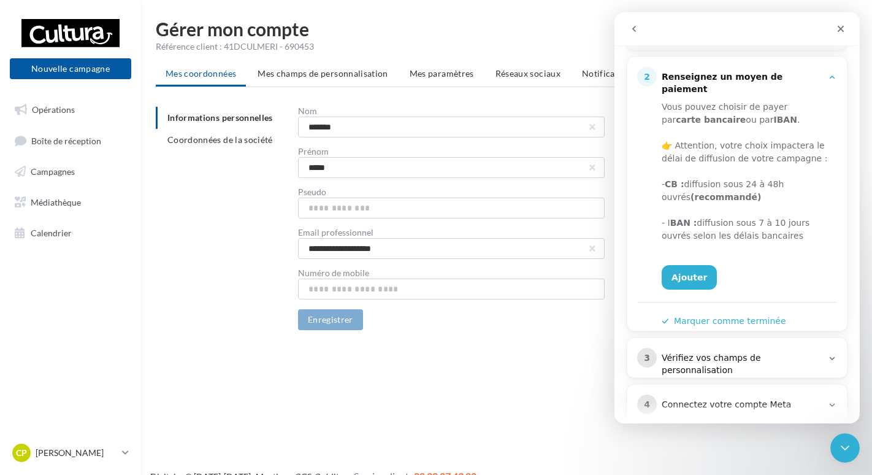
click at [721, 315] on button "Marquer comme terminée" at bounding box center [724, 321] width 125 height 13
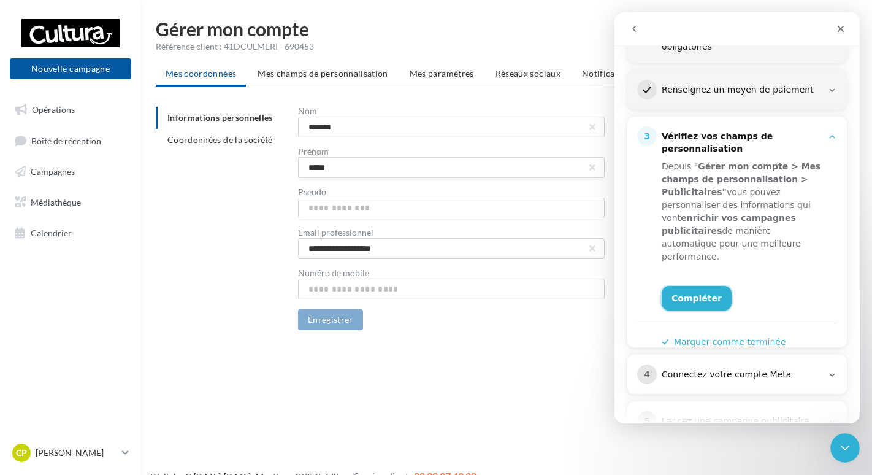
click at [715, 286] on link "Compléter" at bounding box center [697, 298] width 70 height 25
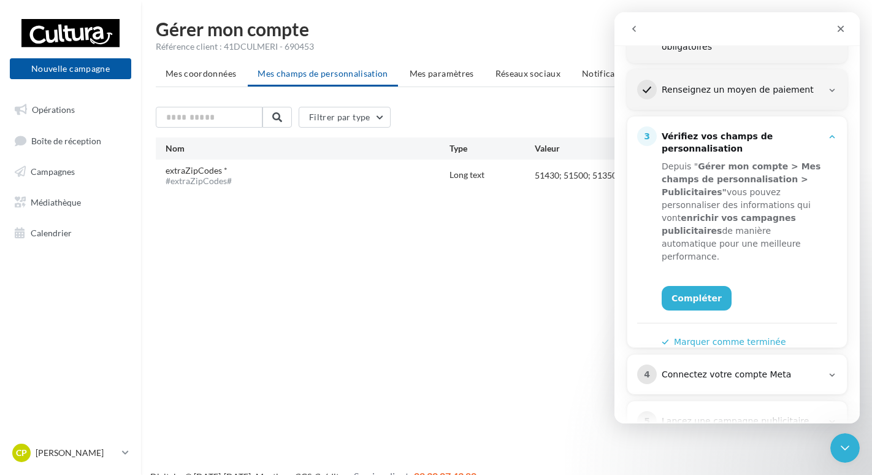
click at [493, 177] on div "Long text" at bounding box center [492, 175] width 85 height 12
click at [394, 177] on div "extraZipCodes * #extraZipCodes#" at bounding box center [308, 174] width 284 height 21
click at [685, 286] on link "Compléter" at bounding box center [697, 298] width 70 height 25
click at [205, 180] on div "#extraZipCodes#" at bounding box center [199, 181] width 66 height 9
click at [636, 24] on icon "go back" at bounding box center [635, 29] width 10 height 10
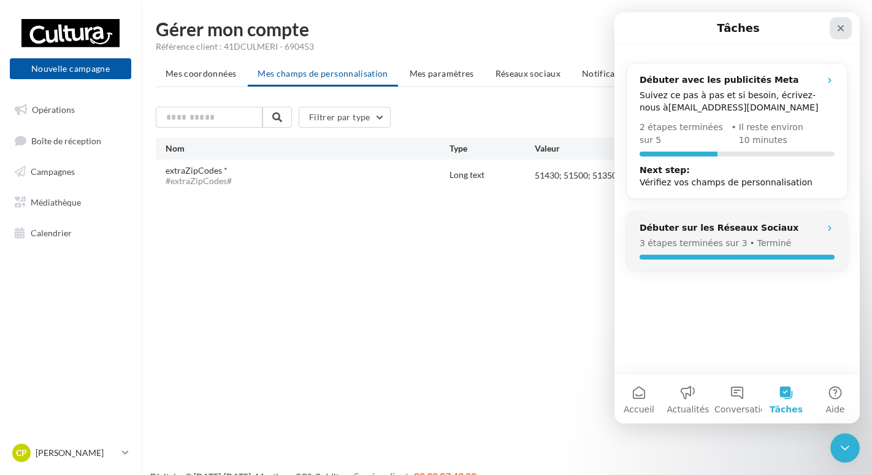
click at [836, 27] on div "Fermer" at bounding box center [841, 28] width 22 height 22
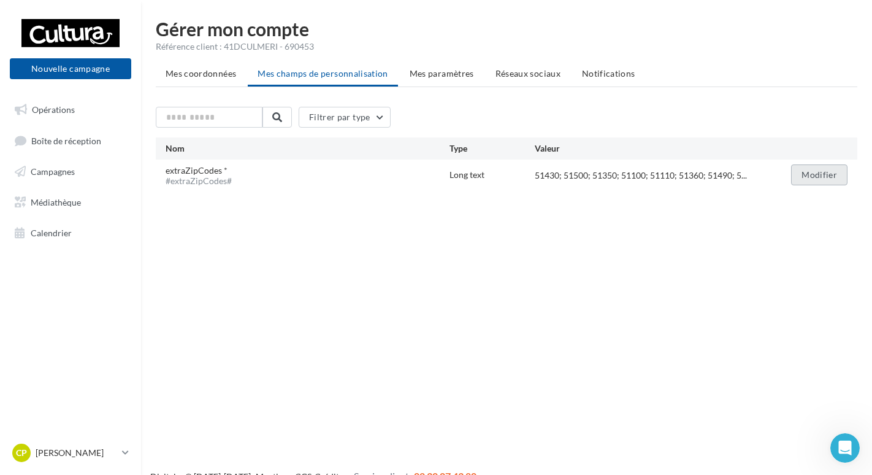
click at [814, 174] on button "Modifier" at bounding box center [819, 174] width 56 height 21
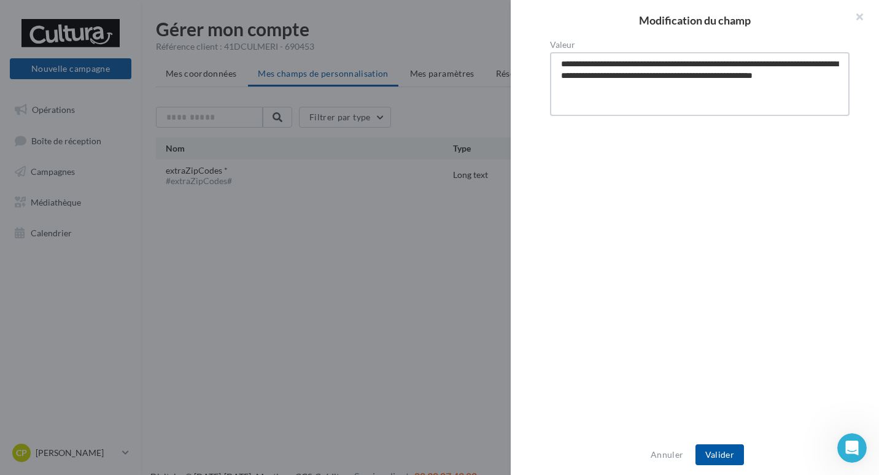
drag, startPoint x: 660, startPoint y: 96, endPoint x: 513, endPoint y: 36, distance: 158.8
click at [513, 36] on div "**********" at bounding box center [694, 237] width 368 height 475
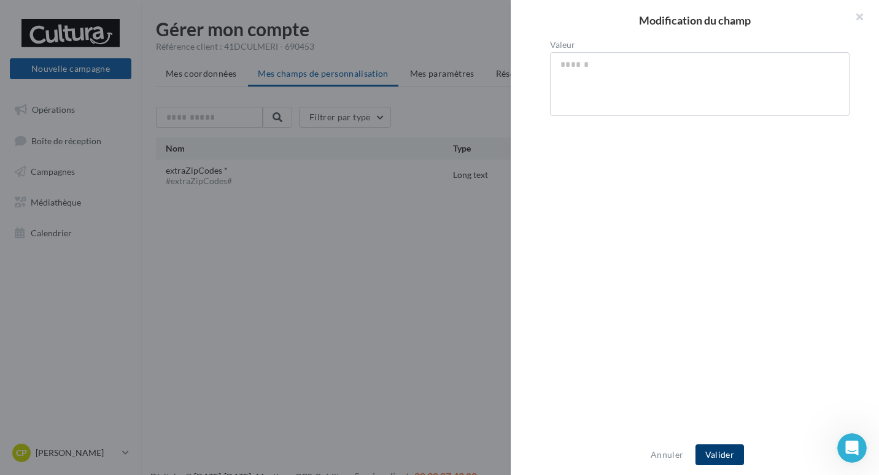
click at [720, 450] on button "Valider" at bounding box center [719, 454] width 48 height 21
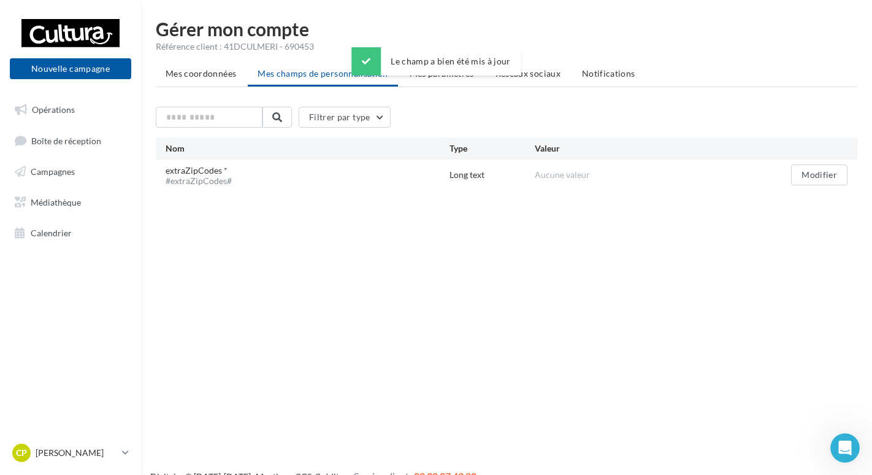
click at [233, 181] on div "extraZipCodes * #extraZipCodes#" at bounding box center [204, 174] width 76 height 21
click at [838, 459] on div "Ouvrir le Messenger Intercom" at bounding box center [843, 446] width 40 height 40
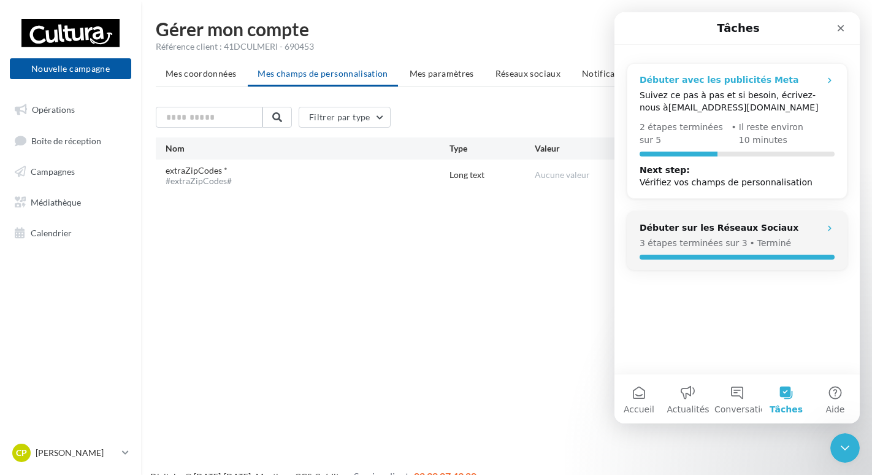
click at [811, 105] on div "Suivez ce pas à pas et si besoin, écrivez-nous à [EMAIL_ADDRESS][DOMAIN_NAME]" at bounding box center [737, 101] width 195 height 25
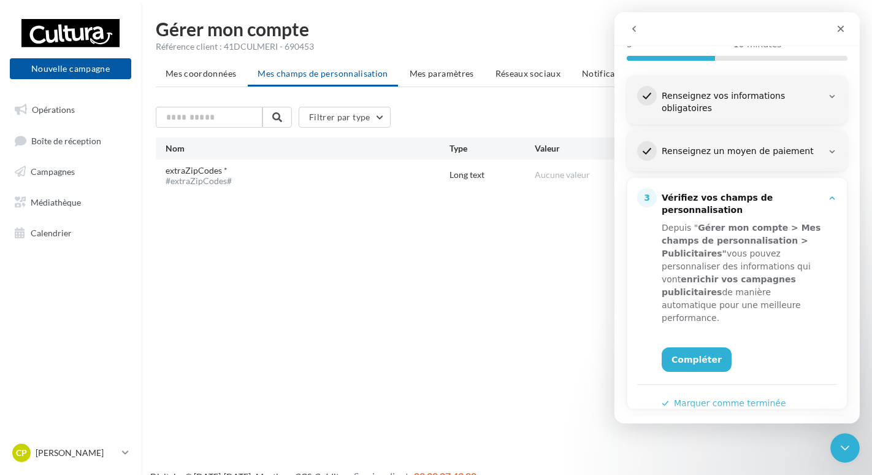
scroll to position [207, 0]
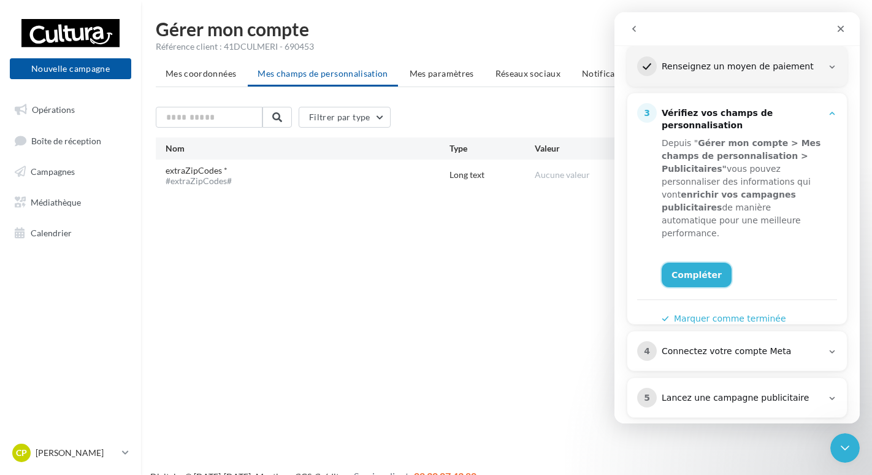
click at [702, 263] on link "Compléter" at bounding box center [697, 275] width 70 height 25
click at [685, 263] on link "Compléter" at bounding box center [697, 275] width 70 height 25
click at [711, 345] on div "Connectez votre compte Meta" at bounding box center [742, 351] width 161 height 12
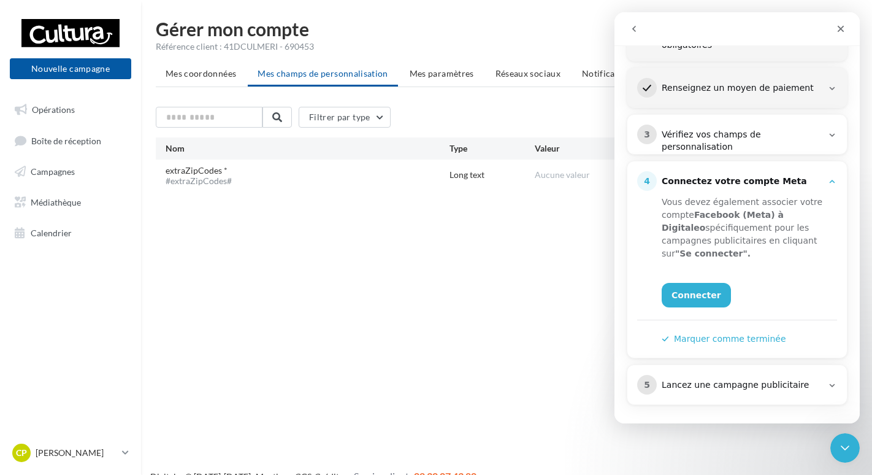
scroll to position [173, 0]
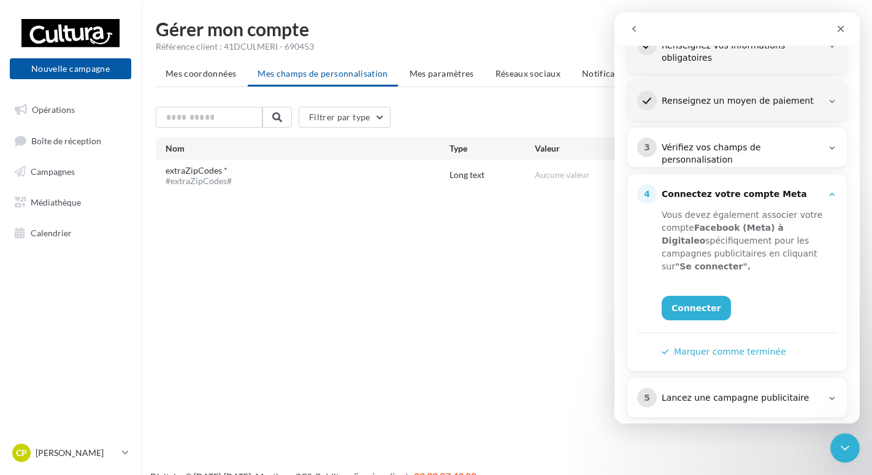
click at [757, 345] on button "Marquer comme terminée" at bounding box center [724, 351] width 125 height 13
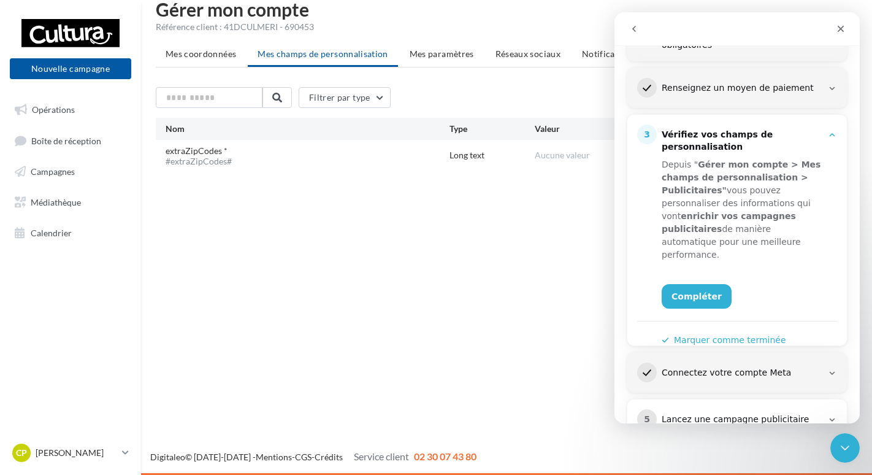
scroll to position [207, 0]
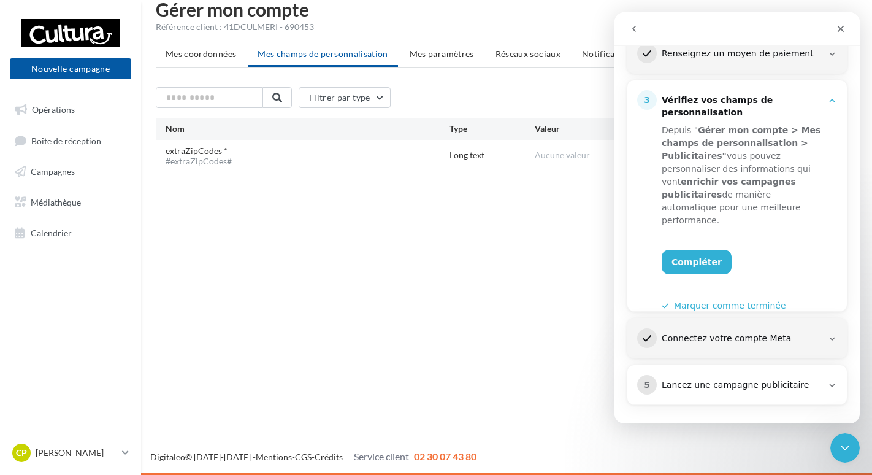
click at [751, 377] on div "5 Lancez une campagne publicitaire" at bounding box center [737, 385] width 200 height 20
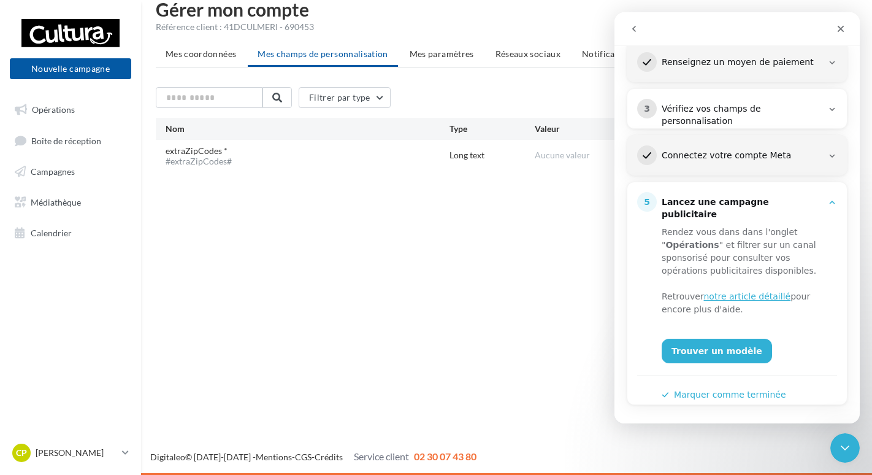
scroll to position [199, 0]
click at [744, 388] on button "Marquer comme terminée" at bounding box center [724, 394] width 125 height 13
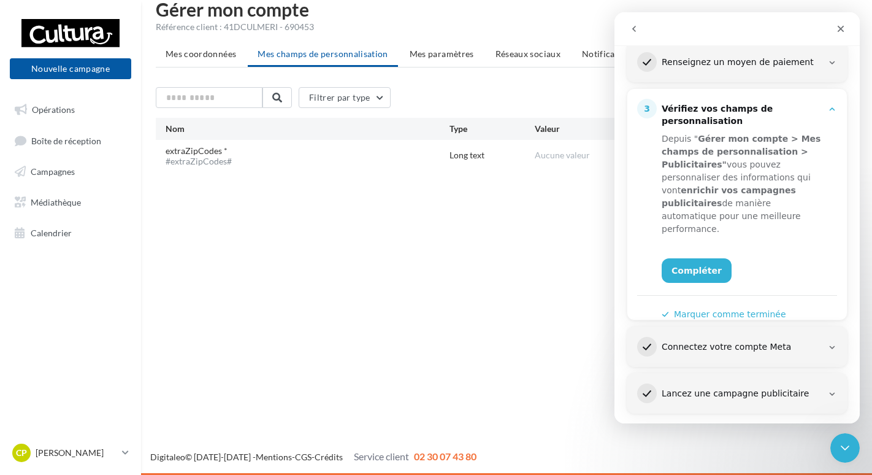
click at [744, 308] on button "Marquer comme terminée" at bounding box center [724, 314] width 125 height 13
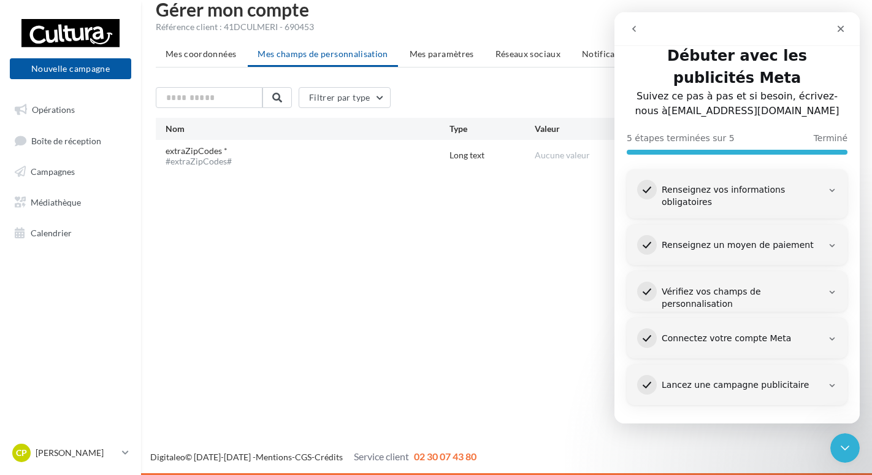
scroll to position [0, 0]
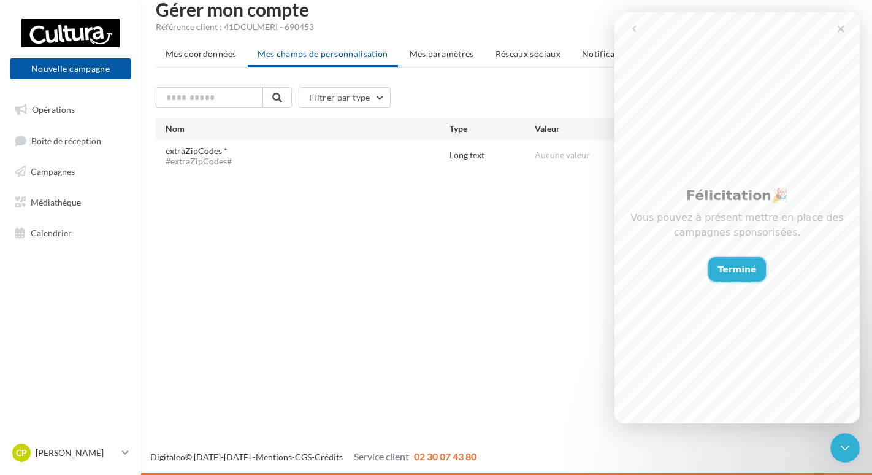
click at [734, 264] on button "Terminé" at bounding box center [738, 269] width 58 height 25
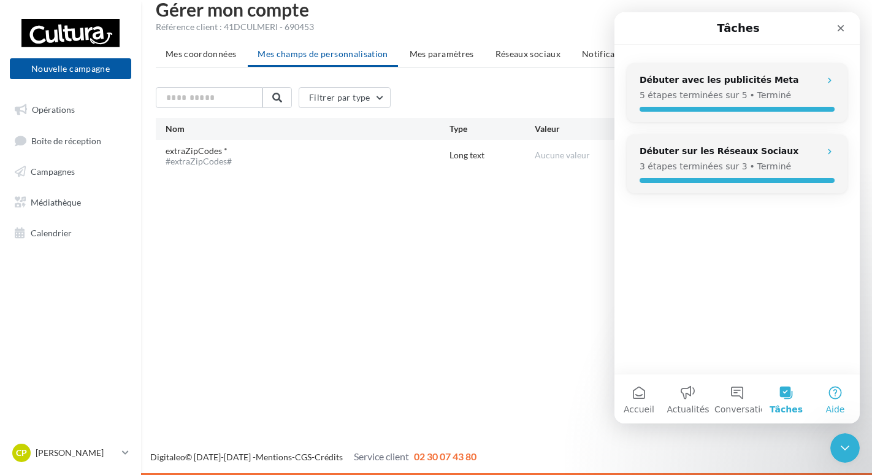
click at [831, 387] on button "Aide" at bounding box center [835, 398] width 49 height 49
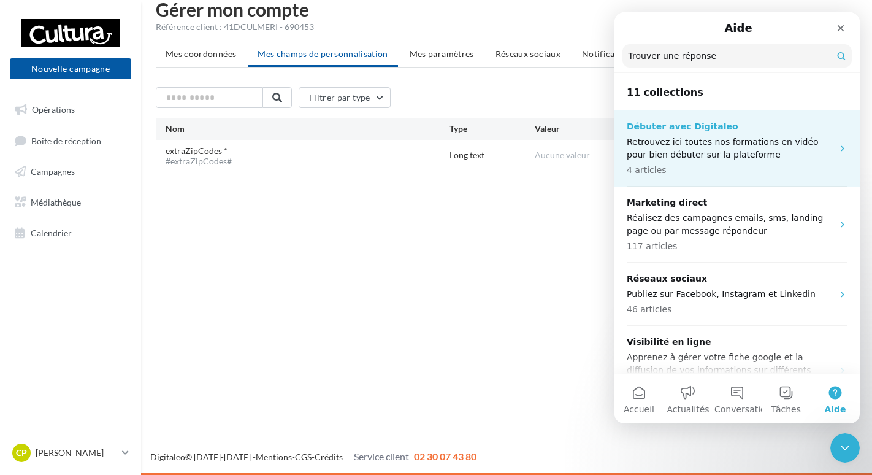
click at [736, 171] on p "4 articles" at bounding box center [730, 170] width 206 height 13
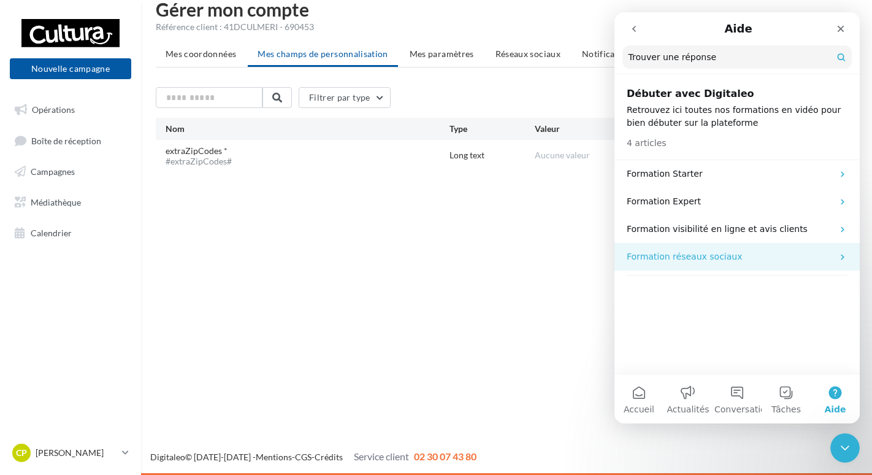
click at [782, 254] on p "Formation réseaux sociaux" at bounding box center [730, 256] width 206 height 13
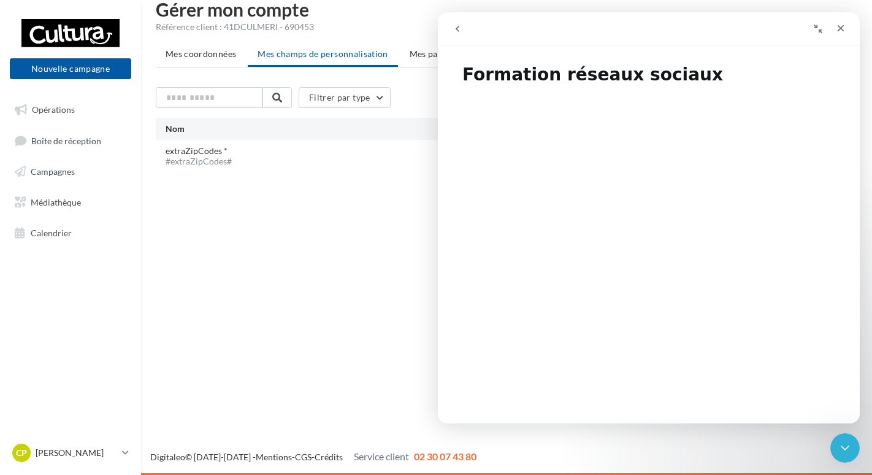
click at [476, 38] on div "Intercom Messenger" at bounding box center [546, 28] width 201 height 23
click at [457, 23] on button "go back" at bounding box center [457, 28] width 23 height 23
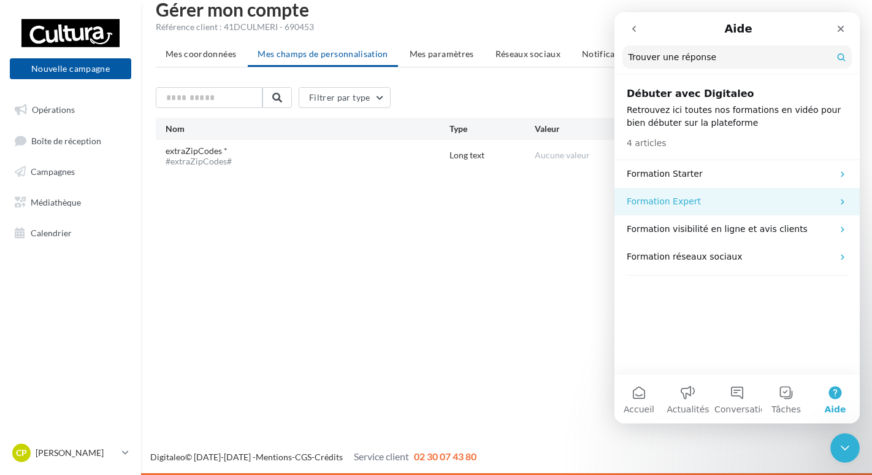
click at [754, 206] on p "Formation Expert" at bounding box center [730, 201] width 206 height 13
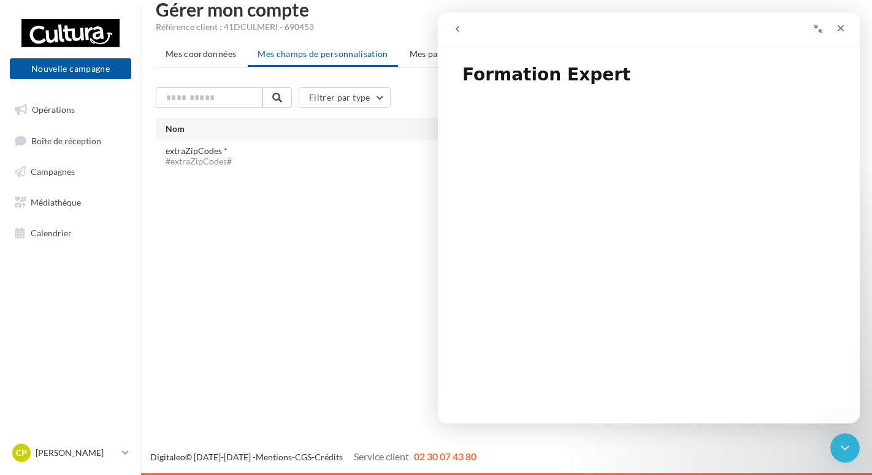
click at [462, 30] on icon "go back" at bounding box center [458, 29] width 10 height 10
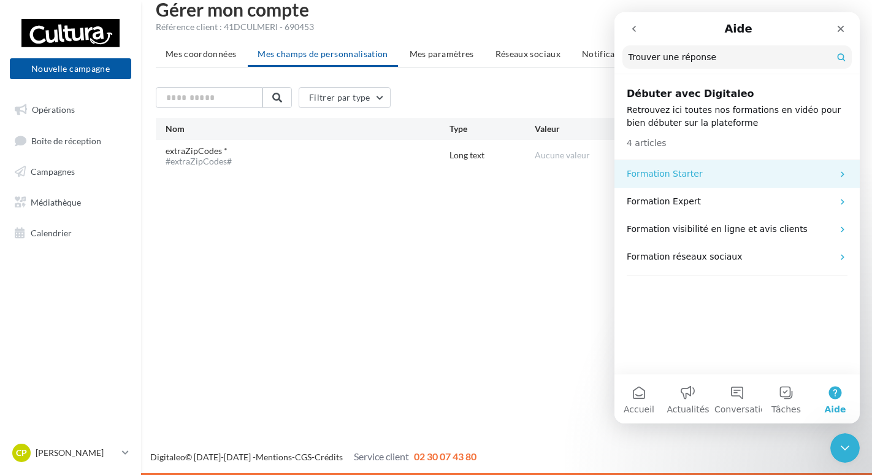
click at [796, 173] on p "Formation Starter" at bounding box center [730, 174] width 206 height 13
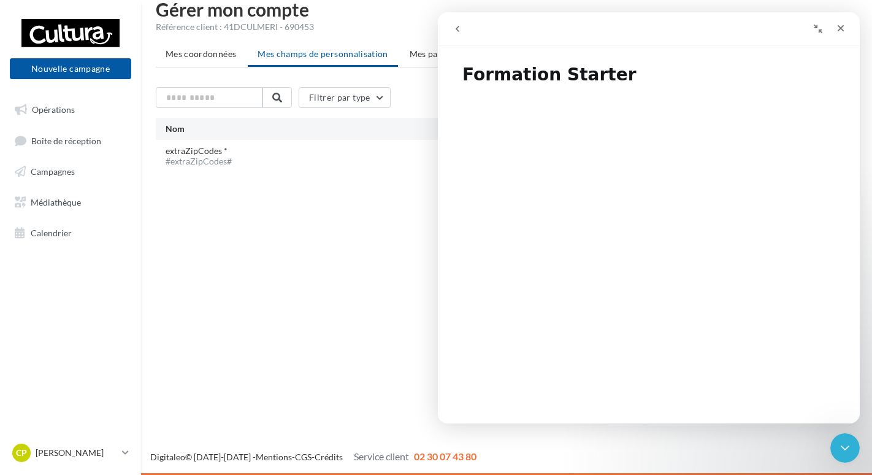
click at [456, 34] on button "go back" at bounding box center [457, 28] width 23 height 23
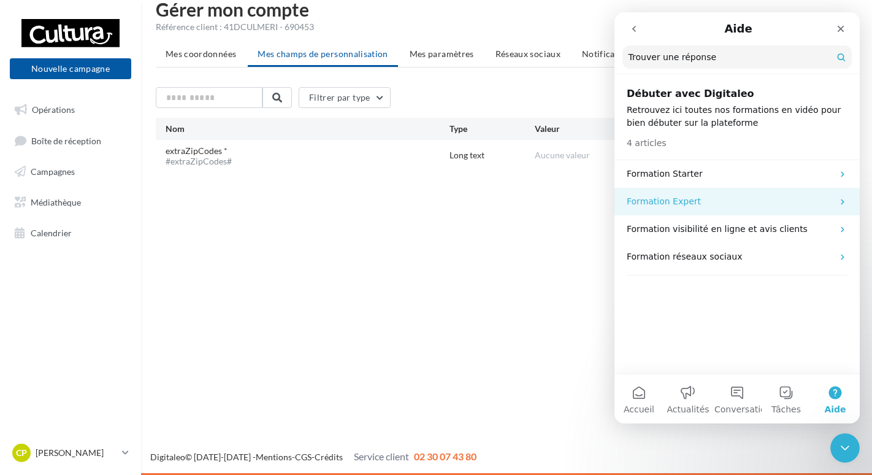
click at [823, 204] on p "Formation Expert" at bounding box center [730, 201] width 206 height 13
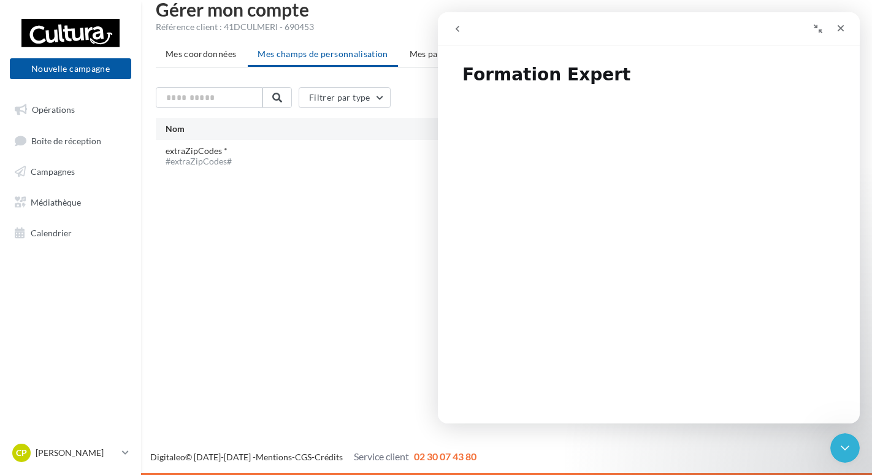
click at [464, 26] on button "go back" at bounding box center [457, 28] width 23 height 23
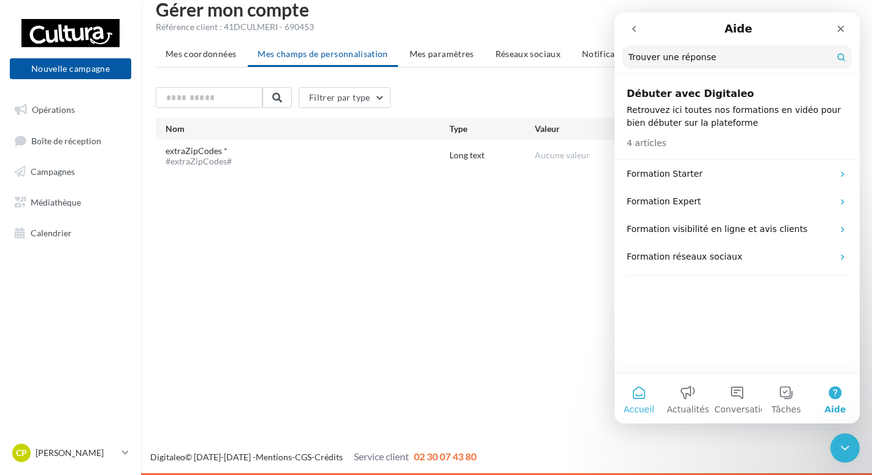
click at [643, 399] on button "Accueil" at bounding box center [639, 398] width 49 height 49
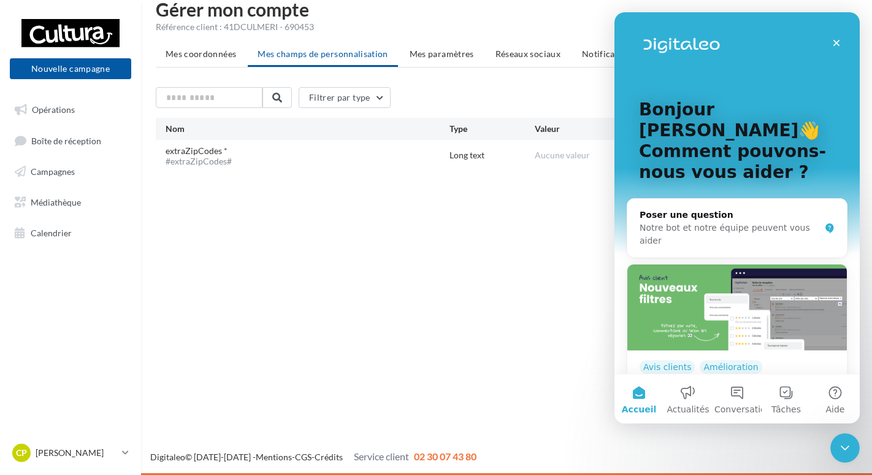
click at [518, 282] on div "Nouvelle campagne Nouvelle campagne Opérations Boîte de réception Campagnes Méd…" at bounding box center [436, 237] width 872 height 475
